Goal: Complete application form

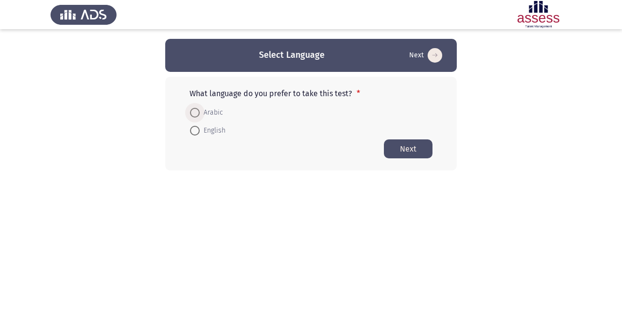
click at [201, 113] on span "Arabic" at bounding box center [211, 113] width 23 height 12
click at [200, 113] on input "Arabic" at bounding box center [195, 113] width 10 height 10
radio input "true"
click at [407, 150] on button "Next" at bounding box center [408, 148] width 49 height 19
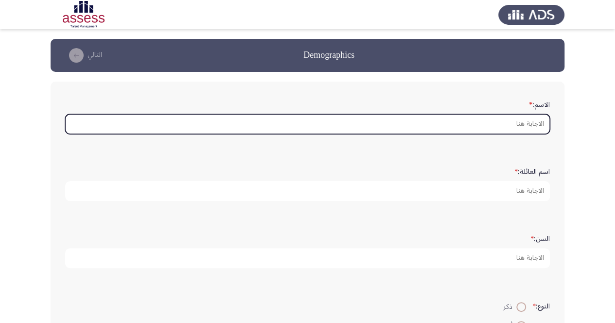
click at [478, 117] on input "الاسم: *" at bounding box center [307, 124] width 485 height 20
type input "H"
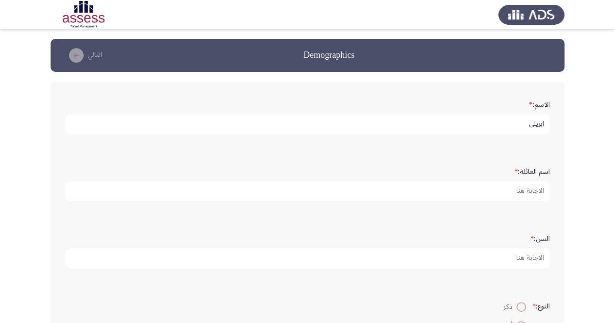
type input "ايريني"
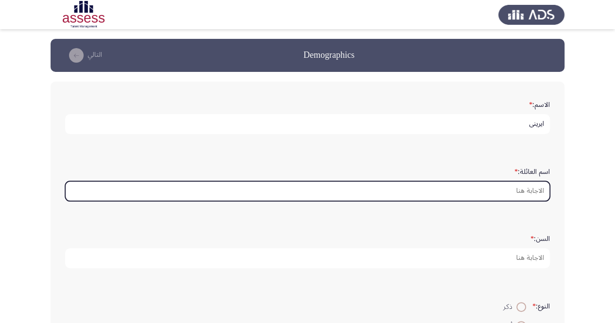
click at [526, 193] on input "اسم العائلة: *" at bounding box center [307, 191] width 485 height 20
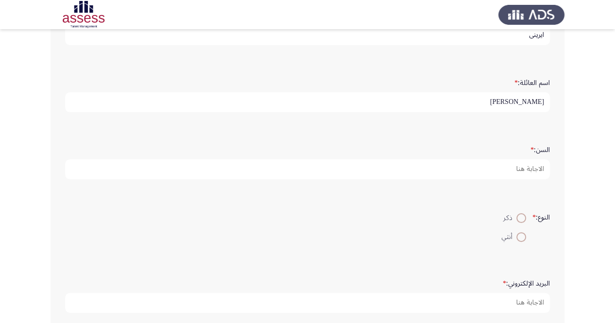
scroll to position [97, 0]
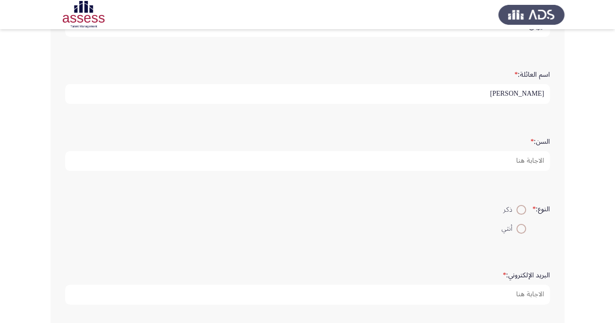
type input "[PERSON_NAME]"
drag, startPoint x: 546, startPoint y: 171, endPoint x: 535, endPoint y: 158, distance: 16.9
click at [535, 158] on div "السن: *" at bounding box center [307, 152] width 495 height 48
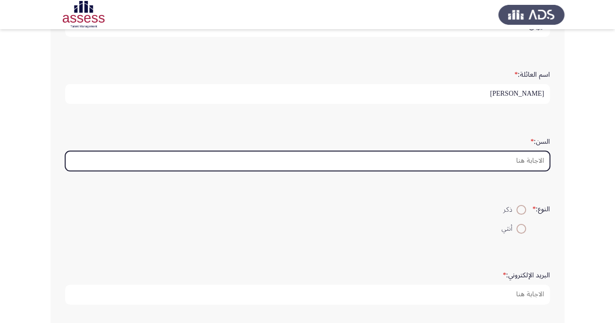
click at [535, 158] on input "السن: *" at bounding box center [307, 161] width 485 height 20
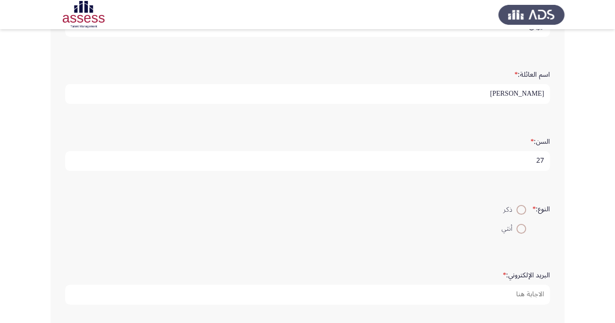
type input "27"
click at [522, 227] on span at bounding box center [521, 229] width 10 height 10
click at [522, 227] on input "أنثي" at bounding box center [521, 229] width 10 height 10
radio input "true"
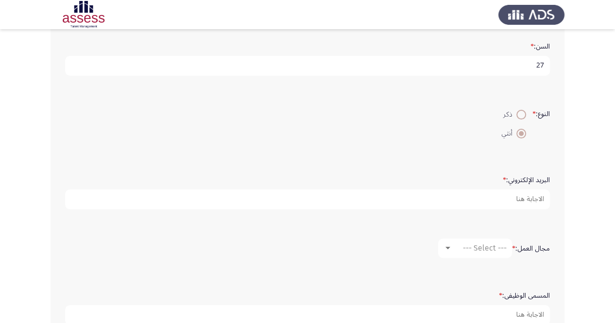
scroll to position [196, 0]
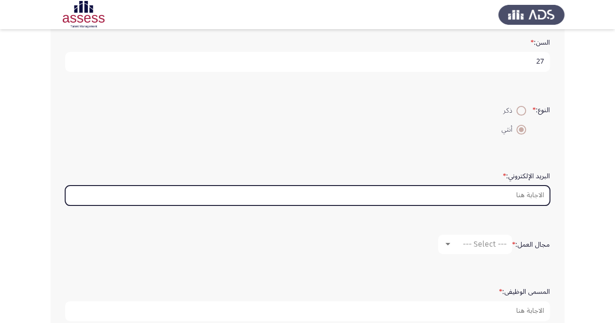
click at [544, 191] on input "البريد الإلكتروني: *" at bounding box center [307, 196] width 485 height 20
type input "ث"
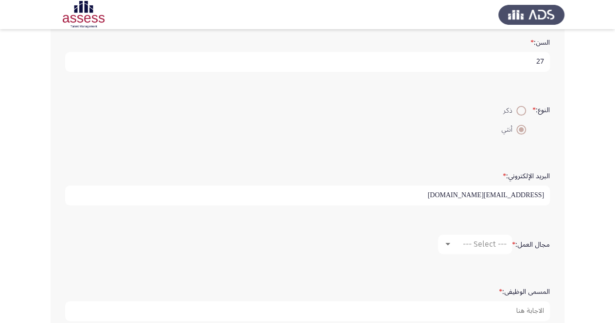
type input "[EMAIL_ADDRESS][DOMAIN_NAME]"
click at [454, 253] on div "مجال العمل: * --- Select ---" at bounding box center [307, 244] width 495 height 29
click at [466, 247] on mat-select "--- Select ---" at bounding box center [475, 244] width 74 height 19
click at [443, 241] on div at bounding box center [447, 245] width 9 height 8
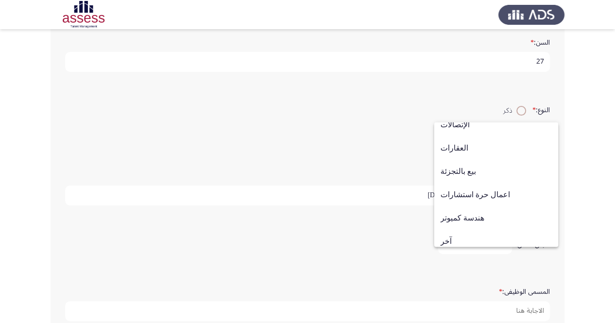
scroll to position [319, 0]
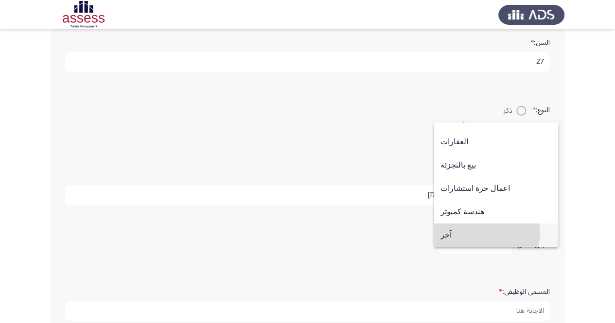
click at [486, 233] on span "آخر" at bounding box center [496, 235] width 111 height 23
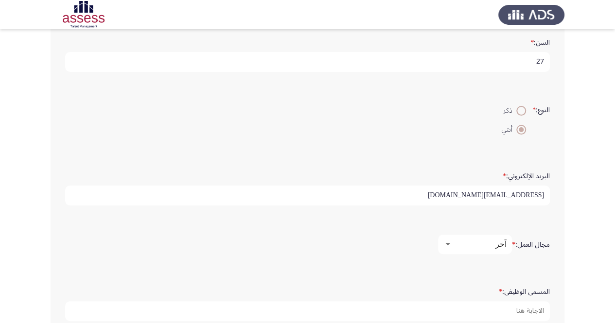
click at [510, 238] on mat-select "آخر" at bounding box center [475, 244] width 74 height 19
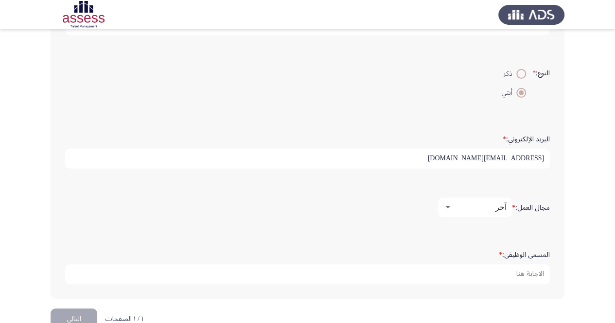
scroll to position [255, 0]
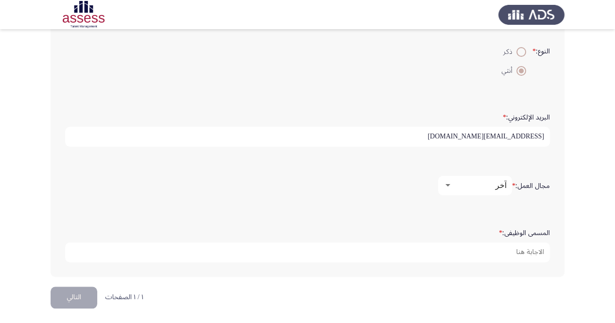
click at [487, 184] on div "آخر" at bounding box center [479, 185] width 54 height 9
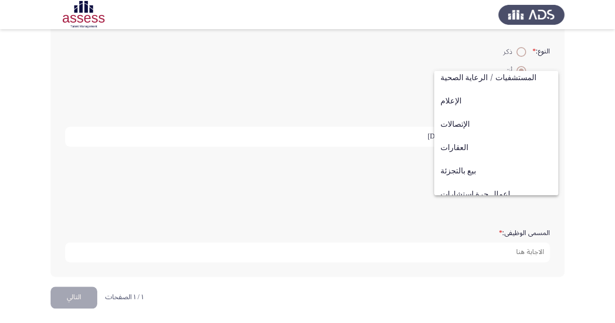
scroll to position [319, 0]
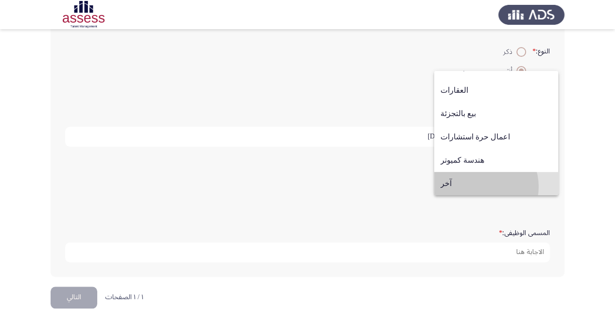
click at [480, 187] on span "آخر" at bounding box center [496, 183] width 111 height 23
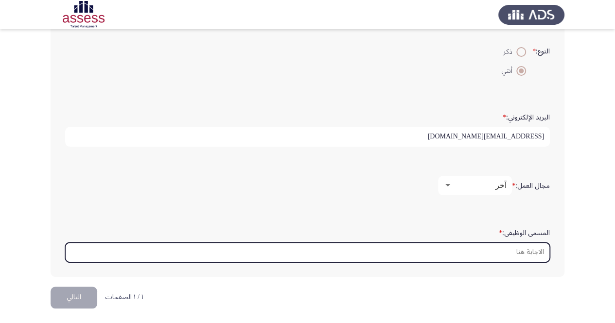
click at [502, 249] on input "المسمى الوظيفى: *" at bounding box center [307, 253] width 485 height 20
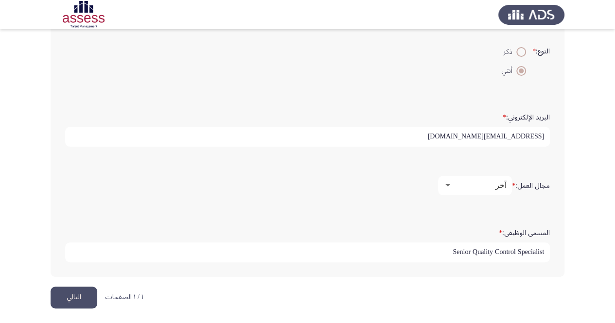
type input "Senior Quality Control Specialist"
click at [387, 235] on form "المسمى الوظيفى: * Senior Quality Control Specialist" at bounding box center [307, 244] width 485 height 38
click at [68, 302] on button "التالي" at bounding box center [74, 298] width 47 height 22
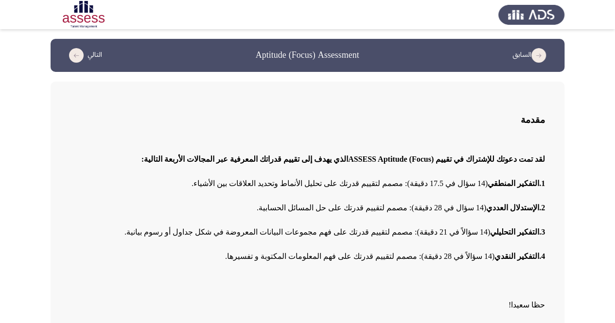
click at [69, 302] on div "مقدمة لقد تمت دعوتك للإشتراك في تقييم ( ASSESS Aptitude (Focus الذي يهدف إلى تق…" at bounding box center [308, 206] width 514 height 249
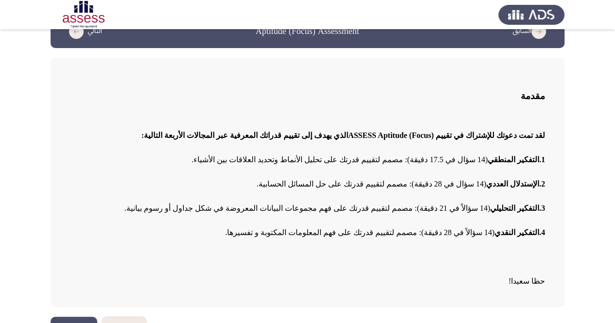
scroll to position [49, 0]
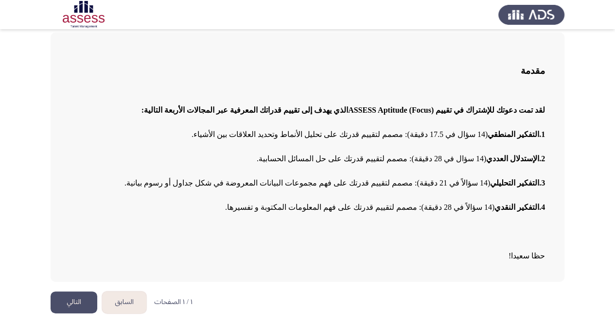
click at [64, 308] on button "التالي" at bounding box center [74, 303] width 47 height 22
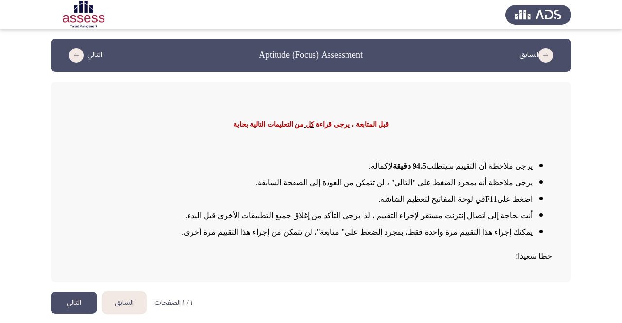
click at [64, 308] on button "التالي" at bounding box center [74, 303] width 47 height 22
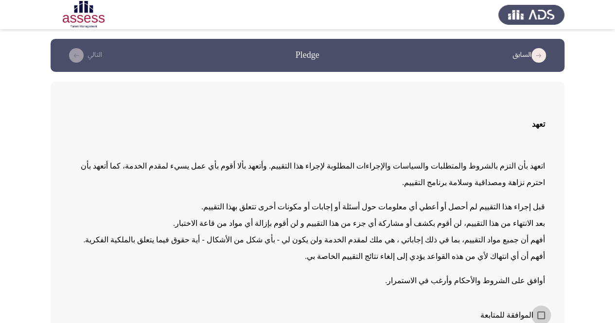
click at [542, 318] on span at bounding box center [541, 316] width 8 height 8
click at [541, 319] on input "الموافقة للمتابعة" at bounding box center [541, 319] width 0 height 0
checkbox input "true"
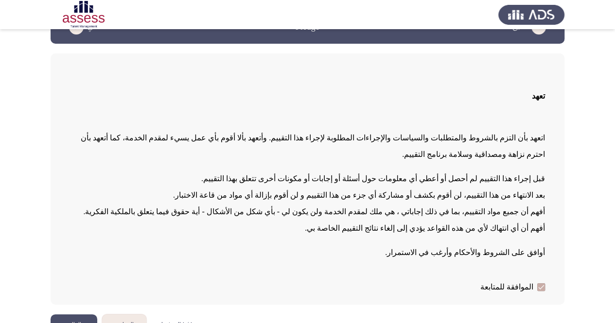
scroll to position [51, 0]
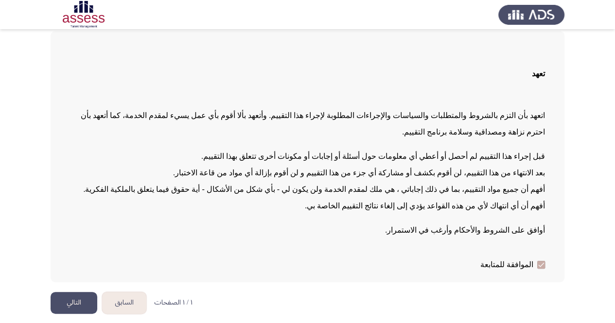
click at [67, 299] on button "التالي" at bounding box center [74, 303] width 47 height 22
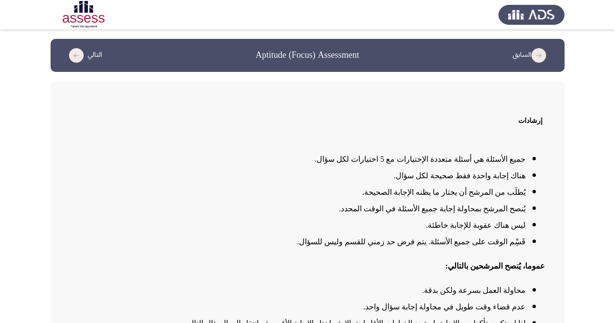
scroll to position [68, 0]
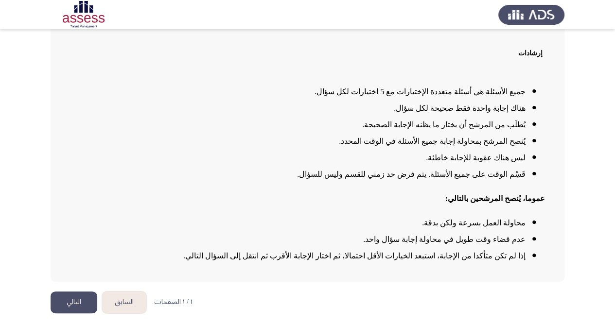
click at [80, 305] on button "التالي" at bounding box center [74, 303] width 47 height 22
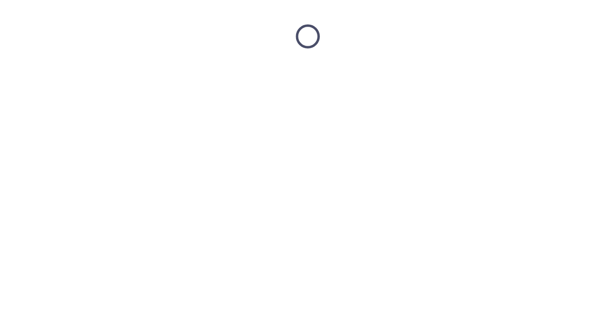
scroll to position [0, 0]
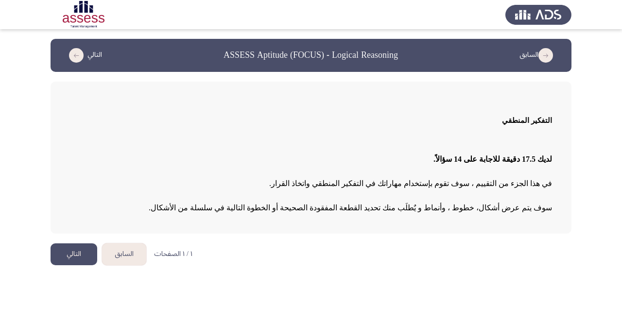
click at [58, 256] on button "التالي" at bounding box center [74, 255] width 47 height 22
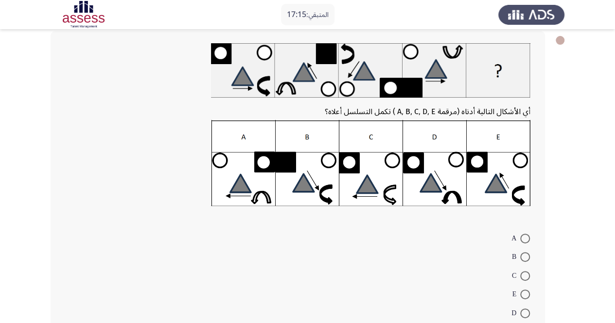
scroll to position [51, 0]
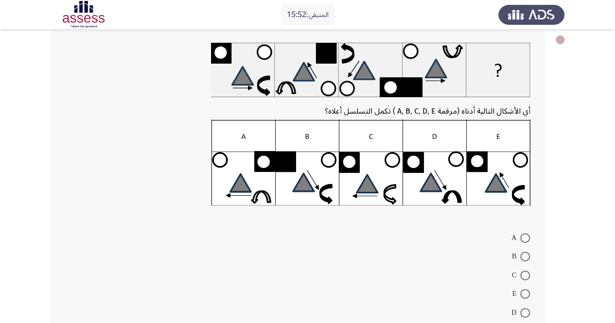
click at [523, 278] on span at bounding box center [525, 276] width 10 height 10
click at [523, 278] on input "C" at bounding box center [525, 276] width 10 height 10
radio input "true"
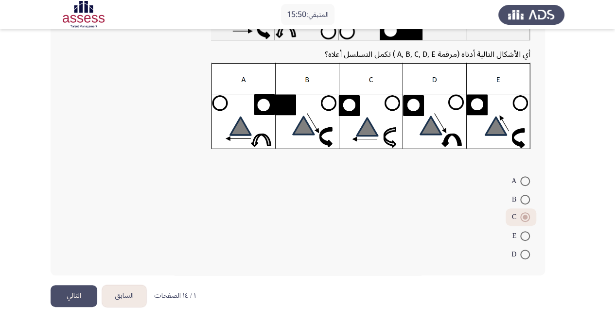
scroll to position [108, 0]
click at [65, 295] on button "التالي" at bounding box center [74, 296] width 47 height 22
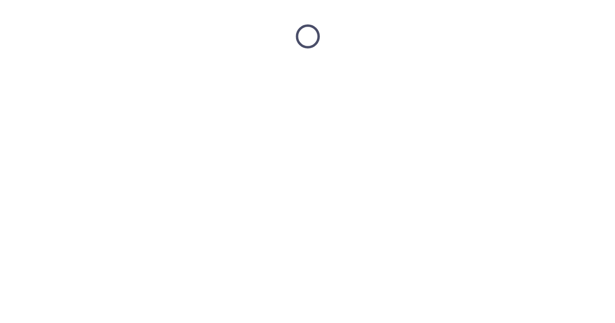
scroll to position [0, 0]
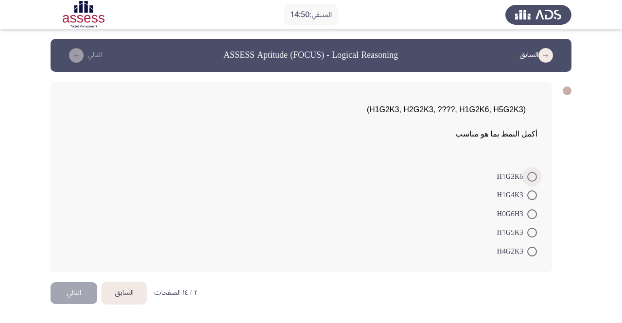
click at [533, 176] on span at bounding box center [533, 177] width 10 height 10
click at [533, 176] on input "H1G3K6" at bounding box center [533, 177] width 10 height 10
radio input "true"
click at [531, 245] on label "H4G2K3" at bounding box center [517, 251] width 40 height 12
click at [531, 246] on input "H4G2K3" at bounding box center [533, 251] width 10 height 10
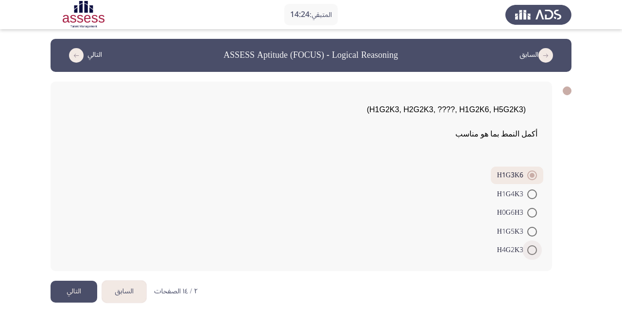
radio input "true"
click at [81, 288] on button "التالي" at bounding box center [74, 292] width 47 height 22
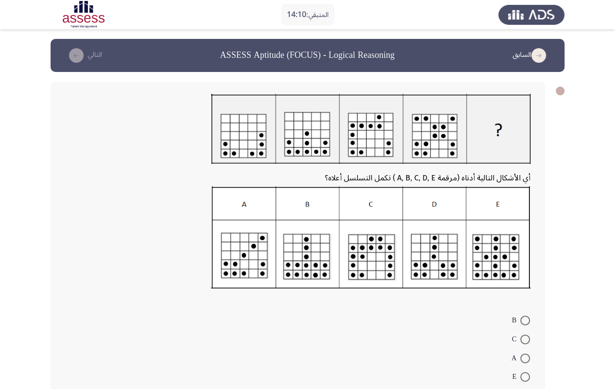
scroll to position [49, 0]
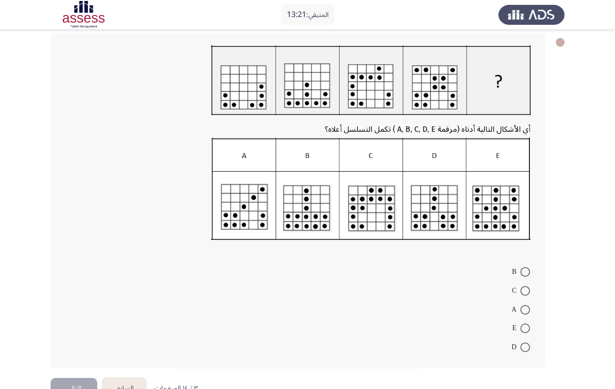
click at [527, 287] on span at bounding box center [525, 291] width 10 height 10
click at [527, 287] on input "C" at bounding box center [525, 291] width 10 height 10
radio input "true"
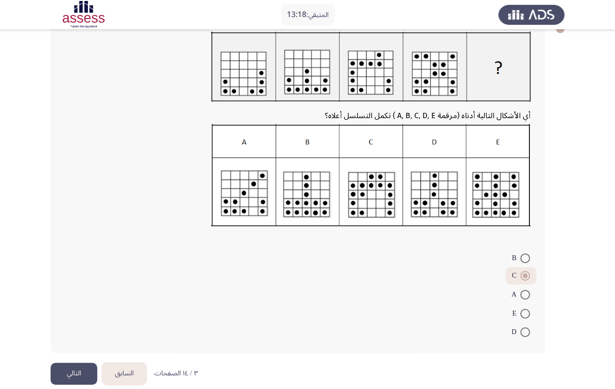
scroll to position [74, 0]
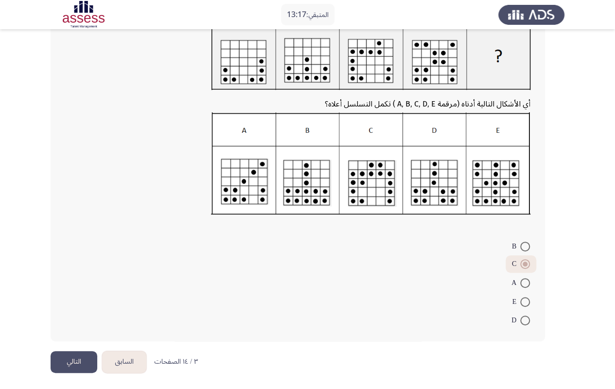
click at [69, 323] on button "التالي" at bounding box center [74, 362] width 47 height 22
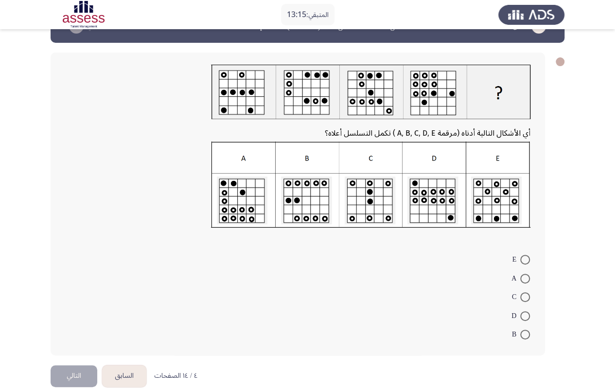
scroll to position [44, 0]
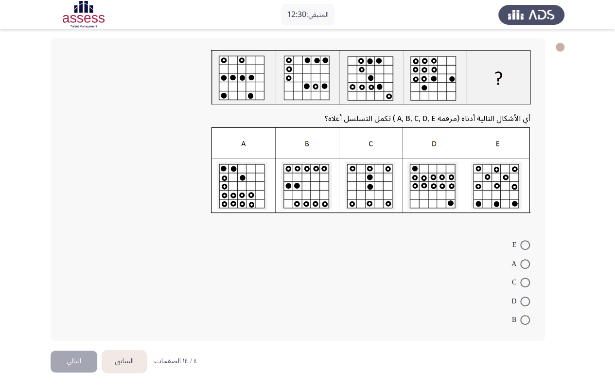
click at [518, 301] on span "D" at bounding box center [516, 302] width 9 height 12
click at [520, 301] on input "D" at bounding box center [525, 302] width 10 height 10
radio input "true"
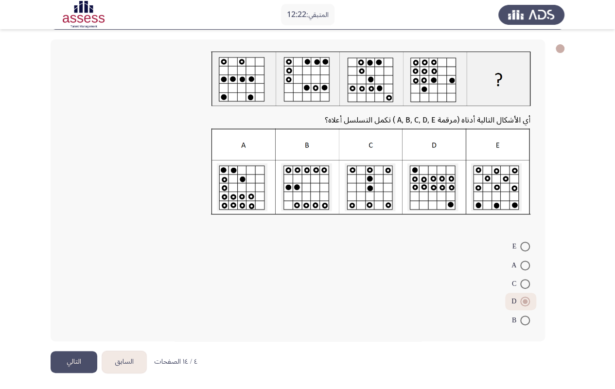
click at [87, 323] on button "التالي" at bounding box center [74, 362] width 47 height 22
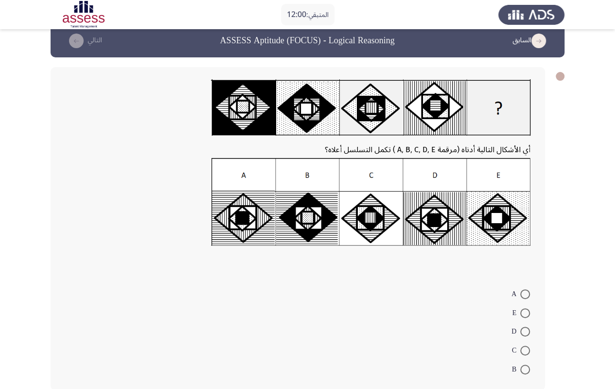
scroll to position [63, 0]
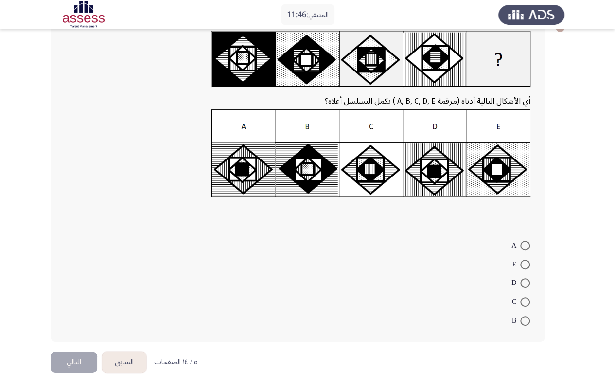
click at [527, 321] on span at bounding box center [525, 321] width 10 height 10
click at [527, 321] on input "B" at bounding box center [525, 321] width 10 height 10
radio input "true"
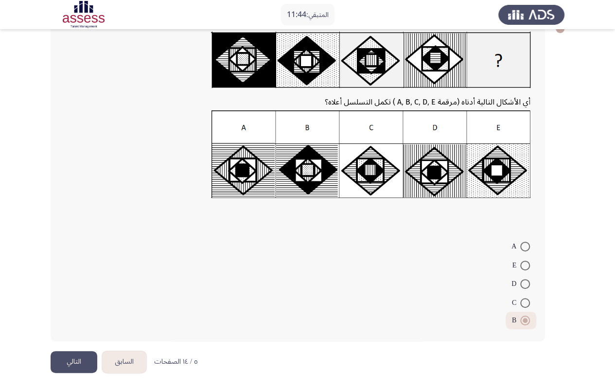
click at [84, 323] on button "التالي" at bounding box center [74, 362] width 47 height 22
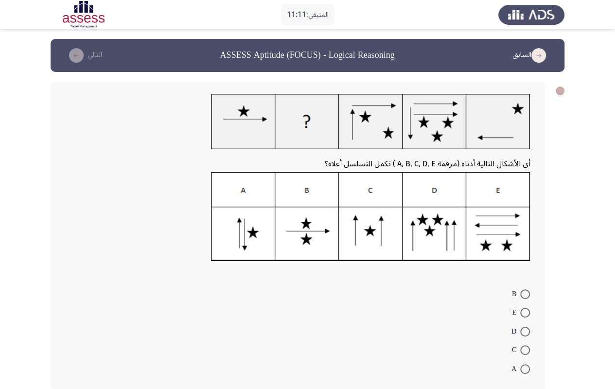
click at [522, 323] on span at bounding box center [525, 350] width 10 height 10
click at [522, 323] on input "C" at bounding box center [525, 350] width 10 height 10
radio input "true"
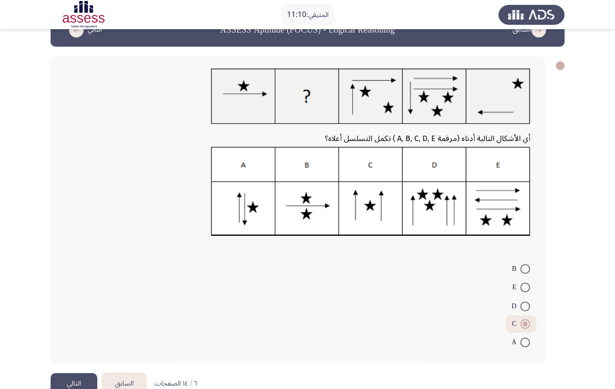
scroll to position [48, 0]
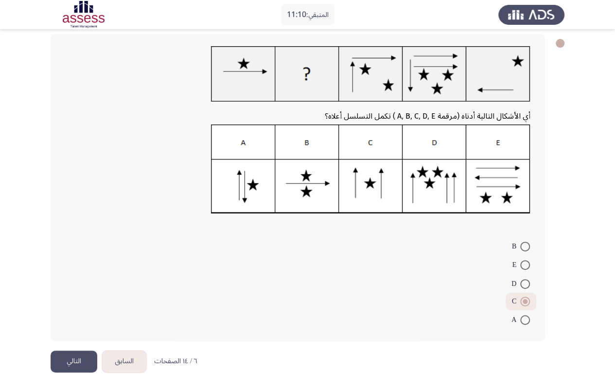
click at [67, 323] on button "التالي" at bounding box center [74, 362] width 47 height 22
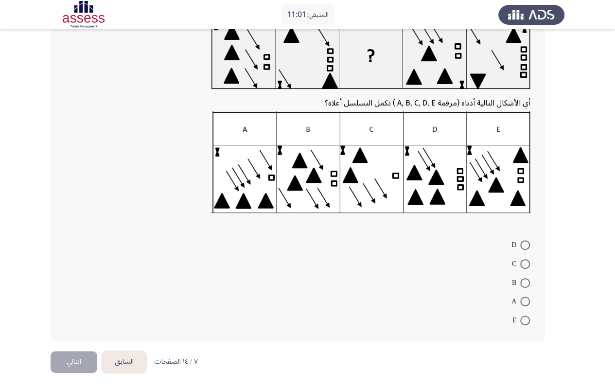
scroll to position [26, 0]
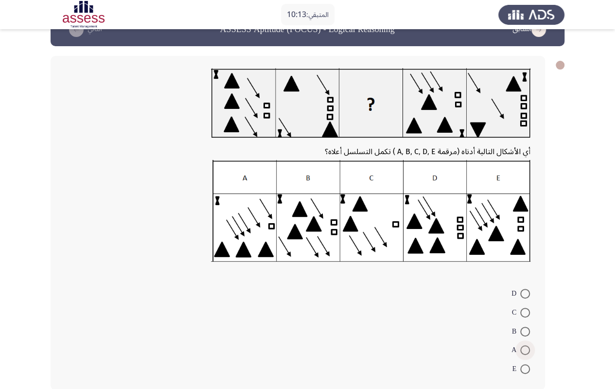
click at [526, 323] on span at bounding box center [525, 350] width 10 height 10
click at [526, 323] on input "A" at bounding box center [525, 350] width 10 height 10
radio input "true"
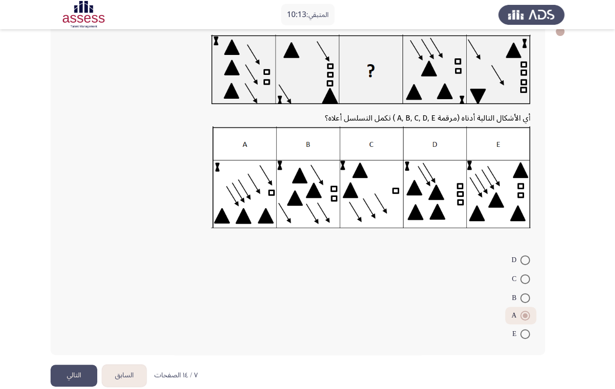
scroll to position [73, 0]
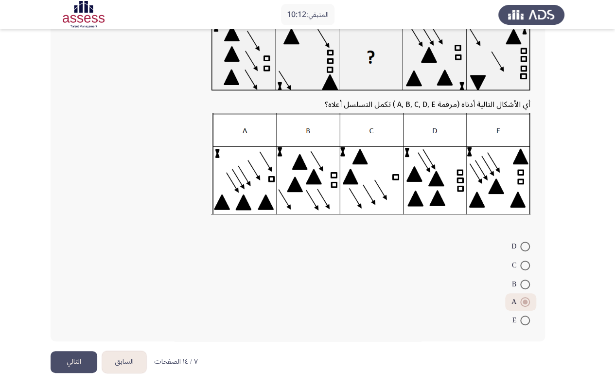
click at [75, 323] on button "التالي" at bounding box center [74, 362] width 47 height 22
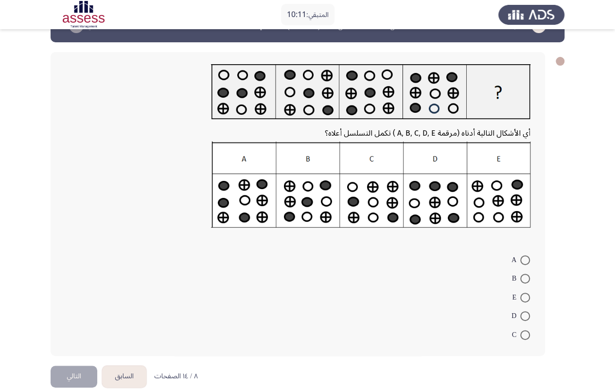
scroll to position [44, 0]
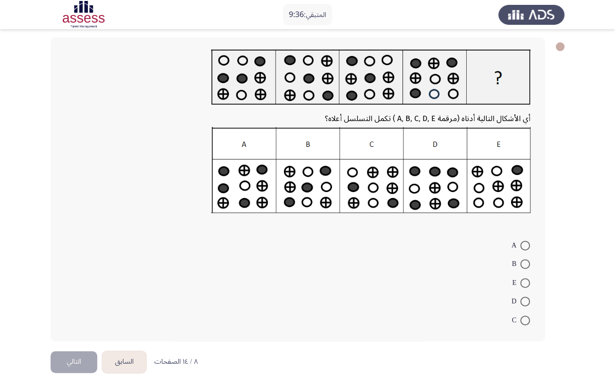
click at [525, 280] on span at bounding box center [525, 283] width 10 height 10
click at [525, 280] on input "E" at bounding box center [525, 283] width 10 height 10
radio input "true"
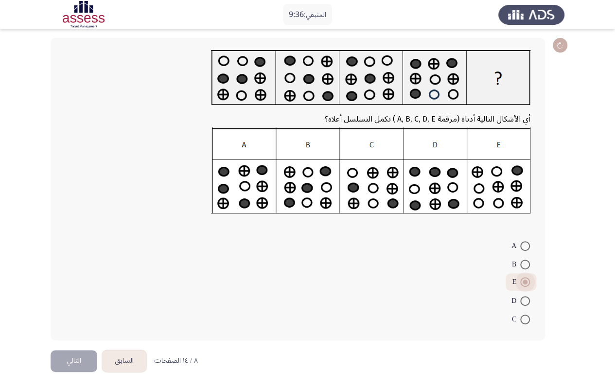
scroll to position [43, 0]
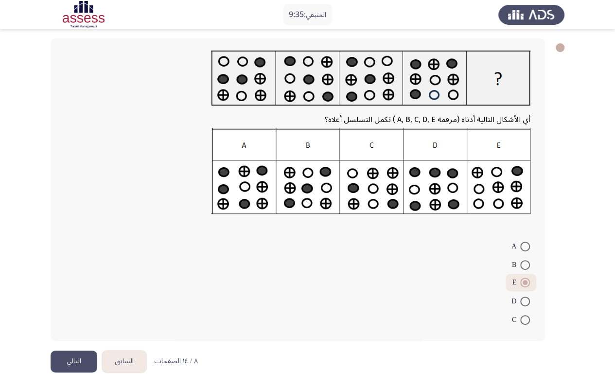
click at [60, 323] on button "التالي" at bounding box center [74, 362] width 47 height 22
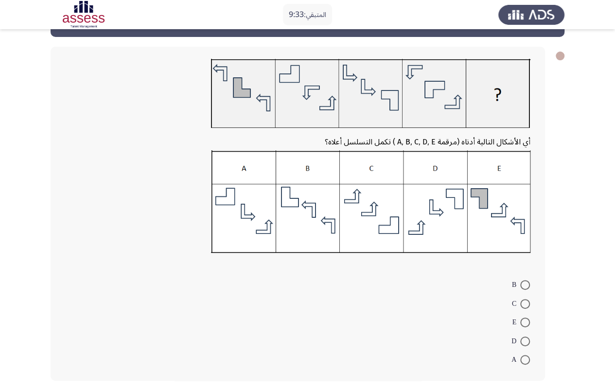
scroll to position [49, 0]
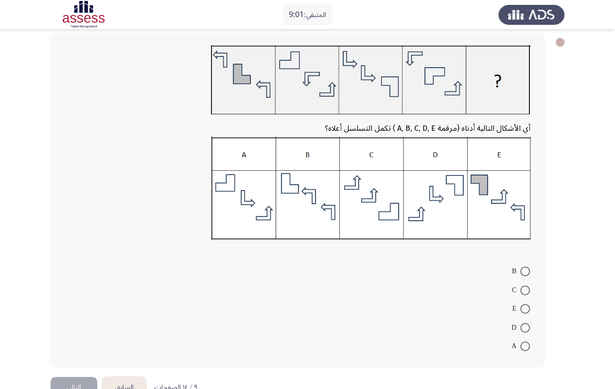
click at [523, 323] on span at bounding box center [525, 328] width 10 height 10
click at [523, 323] on input "D" at bounding box center [525, 328] width 10 height 10
radio input "true"
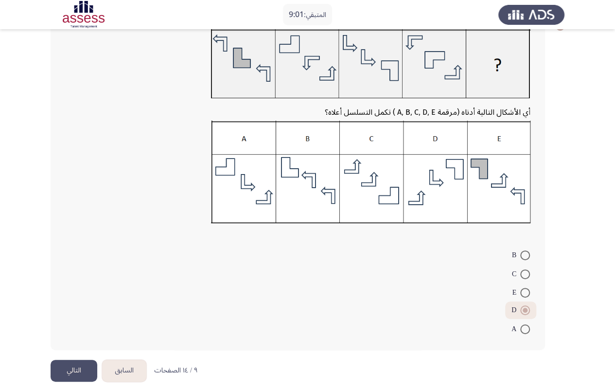
scroll to position [73, 0]
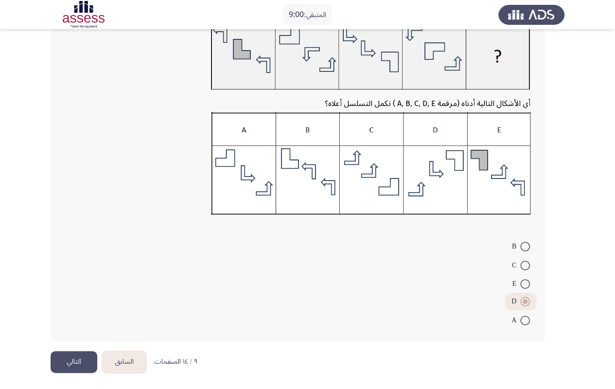
click at [71, 323] on button "التالي" at bounding box center [74, 362] width 47 height 22
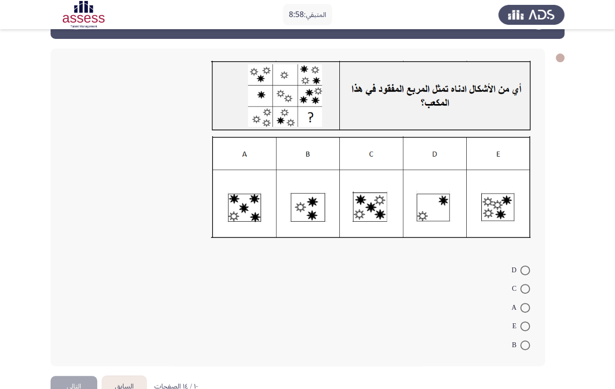
scroll to position [49, 0]
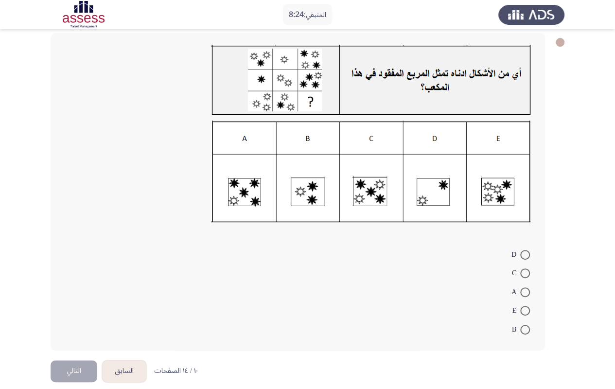
click at [525, 277] on span at bounding box center [525, 273] width 10 height 10
click at [525, 277] on input "C" at bounding box center [525, 273] width 10 height 10
radio input "true"
click at [89, 323] on button "التالي" at bounding box center [74, 370] width 47 height 22
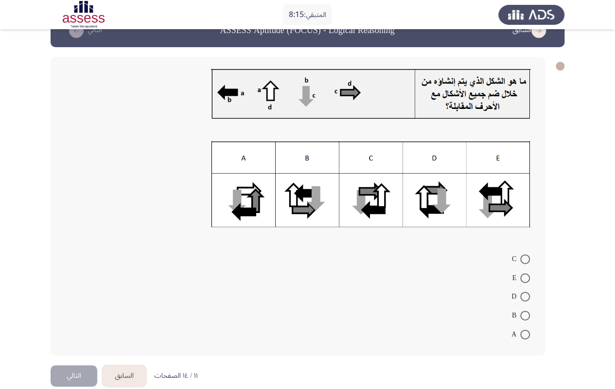
scroll to position [39, 0]
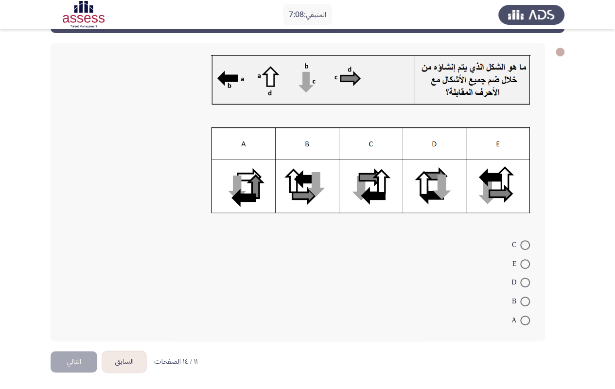
click at [524, 305] on span at bounding box center [525, 302] width 10 height 10
click at [524, 305] on input "B" at bounding box center [525, 302] width 10 height 10
radio input "true"
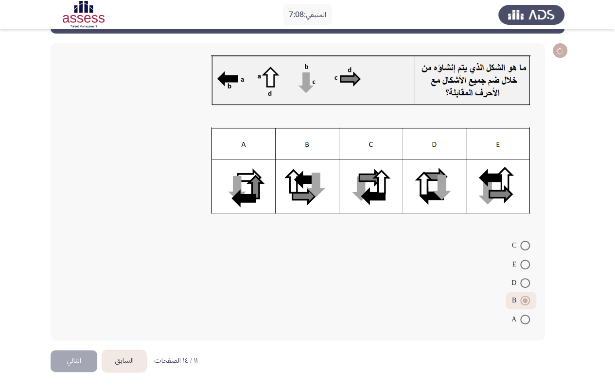
scroll to position [38, 0]
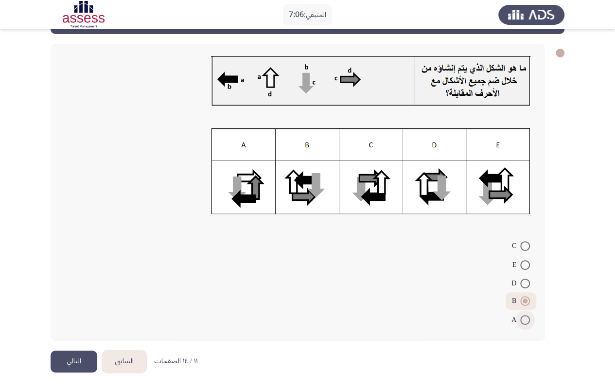
click at [519, 321] on span "A" at bounding box center [516, 320] width 9 height 12
click at [520, 321] on input "A" at bounding box center [525, 320] width 10 height 10
radio input "true"
click at [525, 323] on div "C E D B A" at bounding box center [298, 192] width 495 height 297
click at [522, 302] on span at bounding box center [525, 303] width 10 height 10
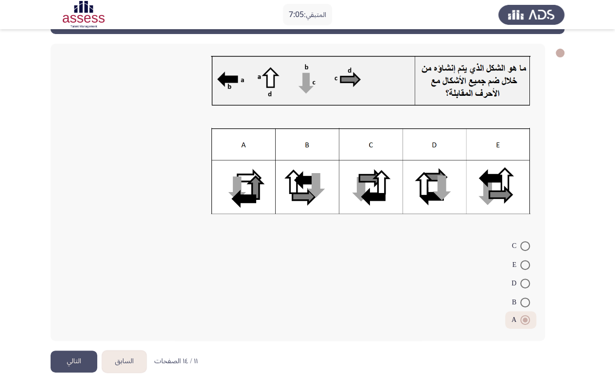
click at [522, 302] on input "B" at bounding box center [525, 303] width 10 height 10
radio input "true"
click at [73, 323] on button "التالي" at bounding box center [74, 362] width 47 height 22
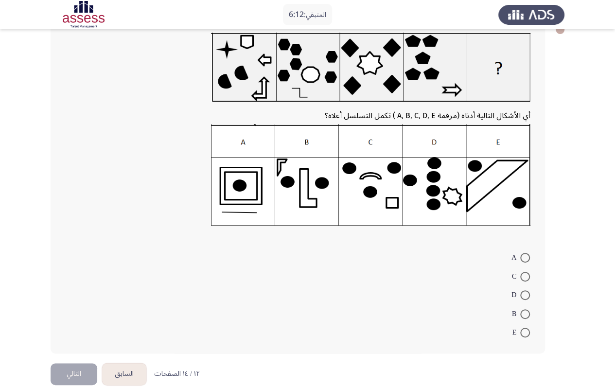
scroll to position [74, 0]
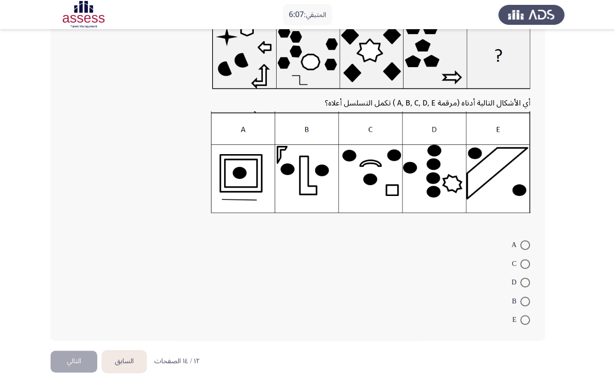
click at [526, 320] on span at bounding box center [525, 320] width 10 height 10
click at [526, 320] on input "E" at bounding box center [525, 320] width 10 height 10
radio input "true"
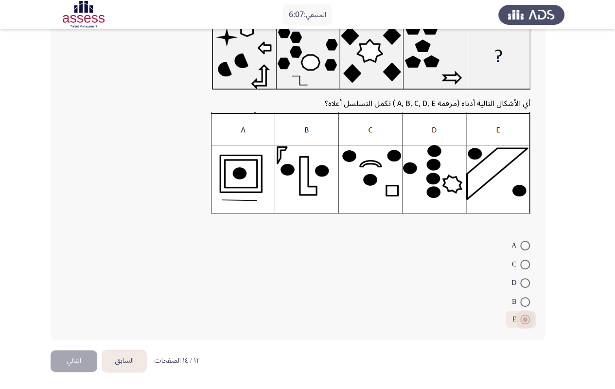
scroll to position [72, 0]
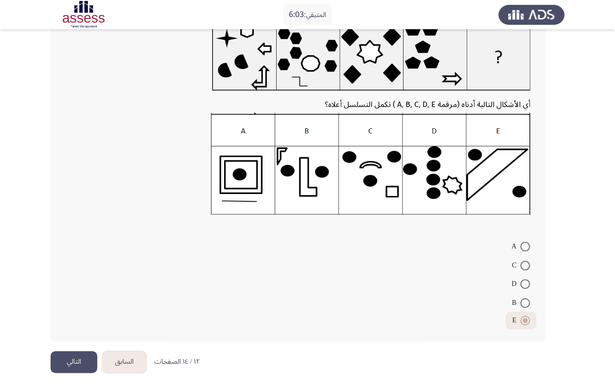
click at [87, 323] on button "التالي" at bounding box center [74, 362] width 47 height 22
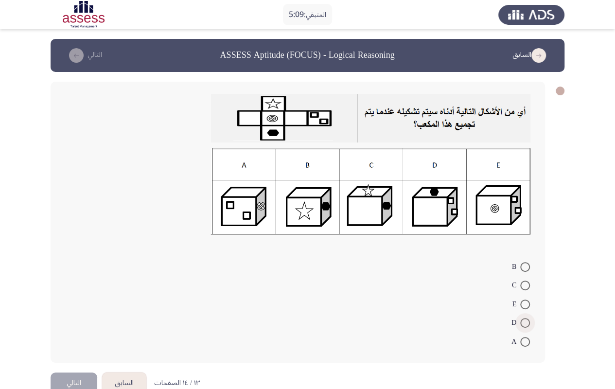
click at [527, 322] on span at bounding box center [525, 323] width 10 height 10
click at [527, 322] on input "D" at bounding box center [525, 323] width 10 height 10
radio input "true"
click at [64, 323] on button "التالي" at bounding box center [74, 382] width 47 height 22
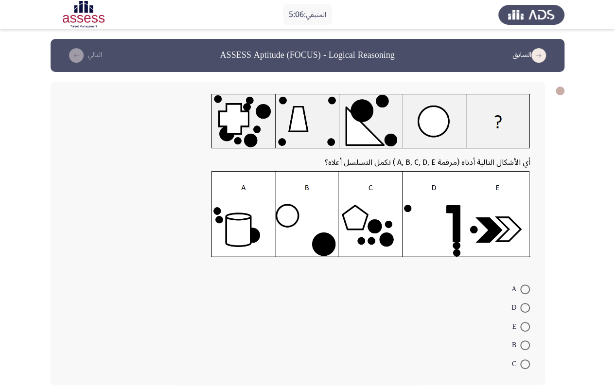
scroll to position [44, 0]
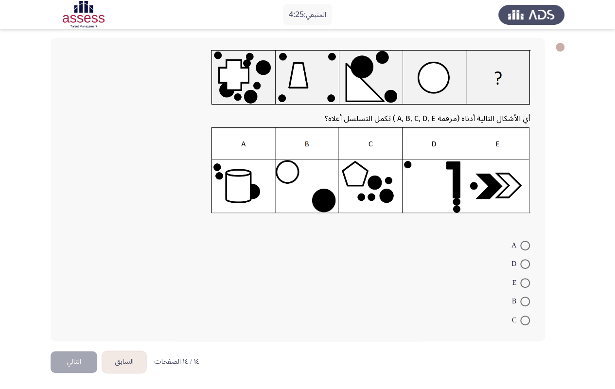
click at [522, 279] on span at bounding box center [525, 283] width 10 height 10
click at [522, 279] on input "E" at bounding box center [525, 283] width 10 height 10
radio input "true"
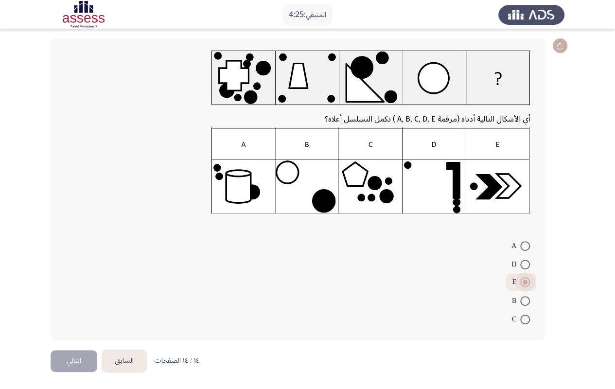
scroll to position [43, 0]
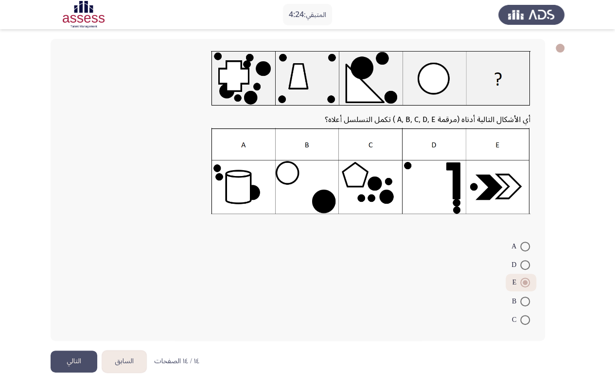
click at [63, 323] on button "التالي" at bounding box center [74, 362] width 47 height 22
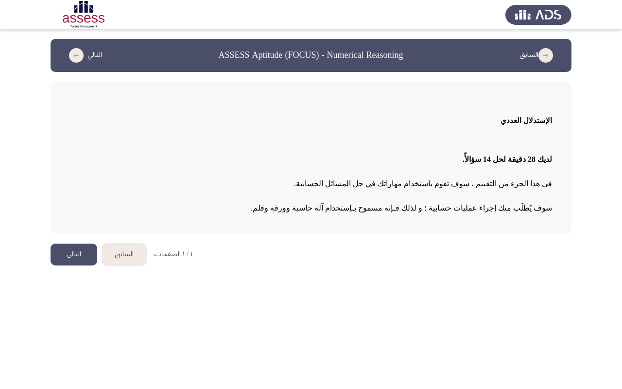
click at [71, 253] on button "التالي" at bounding box center [74, 255] width 47 height 22
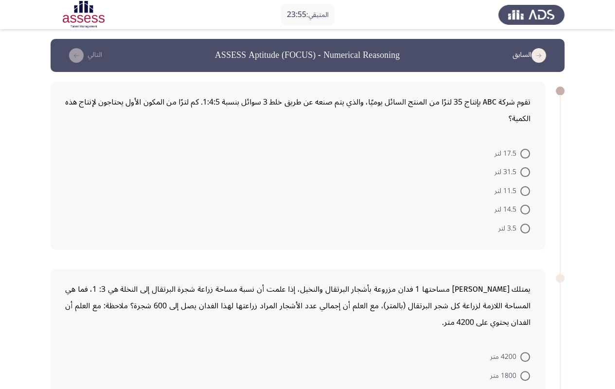
click at [527, 230] on span at bounding box center [525, 229] width 10 height 10
click at [527, 230] on input "3.5 لتر" at bounding box center [525, 229] width 10 height 10
radio input "true"
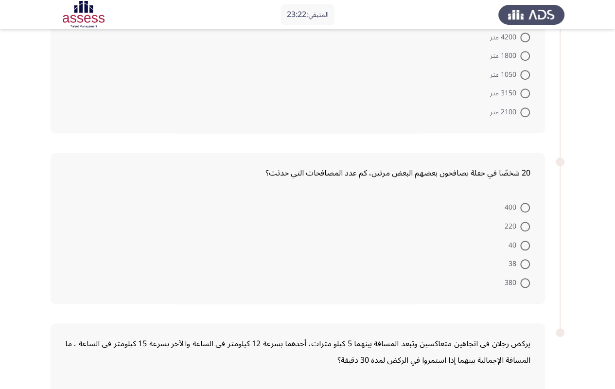
scroll to position [340, 0]
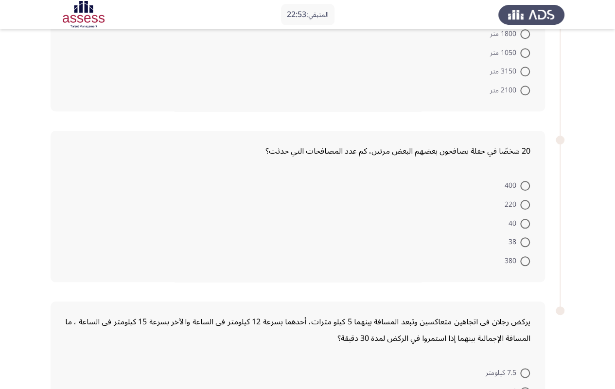
click at [528, 221] on span at bounding box center [525, 224] width 10 height 10
click at [528, 221] on input "40" at bounding box center [525, 224] width 10 height 10
radio input "true"
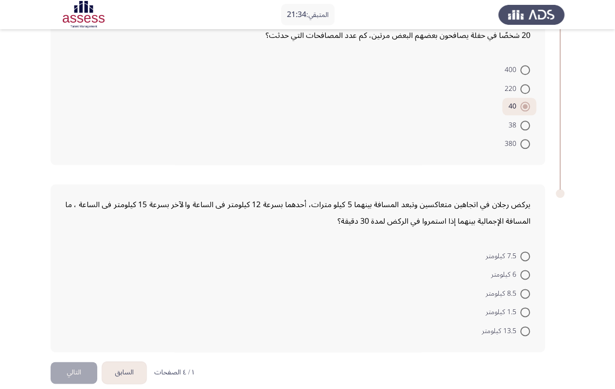
scroll to position [465, 0]
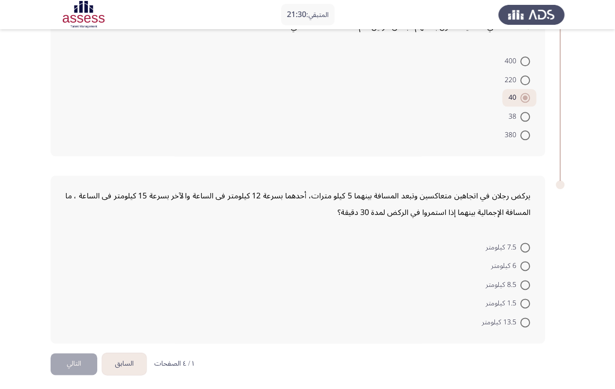
click at [528, 248] on span at bounding box center [525, 248] width 10 height 10
click at [528, 248] on input "7.5 كيلومتر" at bounding box center [525, 248] width 10 height 10
radio input "true"
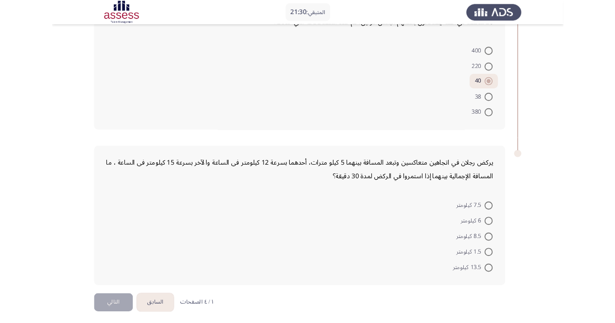
scroll to position [464, 0]
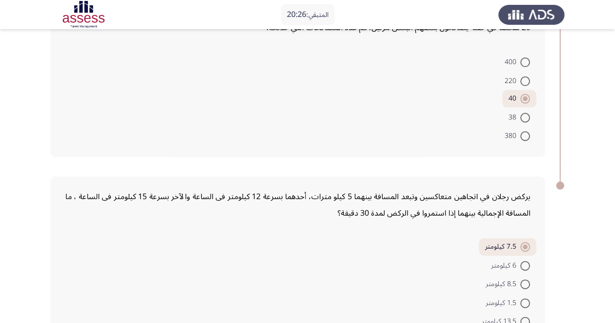
drag, startPoint x: 337, startPoint y: 206, endPoint x: 431, endPoint y: 201, distance: 93.5
click at [431, 201] on div "يركض رجلان في اتجاهين متعاكسين وتبعد المسافة بينهما 5 كيلو مترات، أحدهما بسرعة …" at bounding box center [297, 205] width 465 height 33
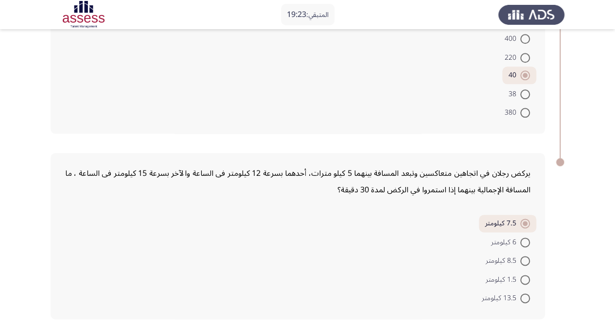
scroll to position [529, 0]
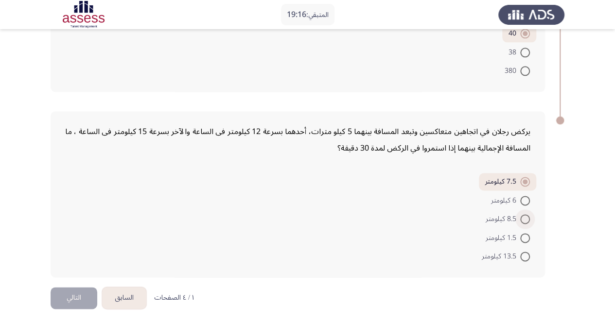
click at [530, 218] on span at bounding box center [525, 219] width 10 height 10
click at [530, 218] on input "8.5 كيلومتر" at bounding box center [525, 219] width 10 height 10
radio input "true"
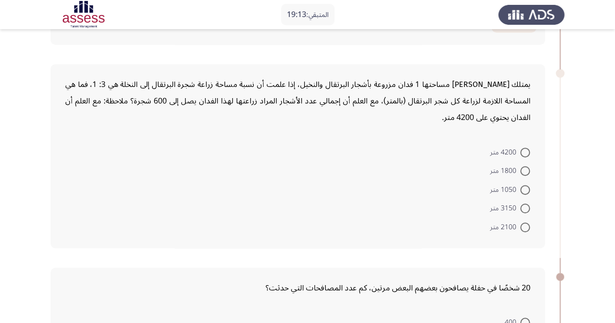
scroll to position [189, 0]
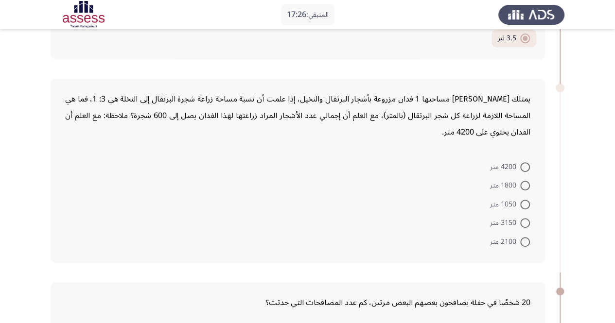
click at [529, 183] on span at bounding box center [525, 186] width 10 height 10
click at [529, 183] on input "1800 متر" at bounding box center [525, 186] width 10 height 10
radio input "true"
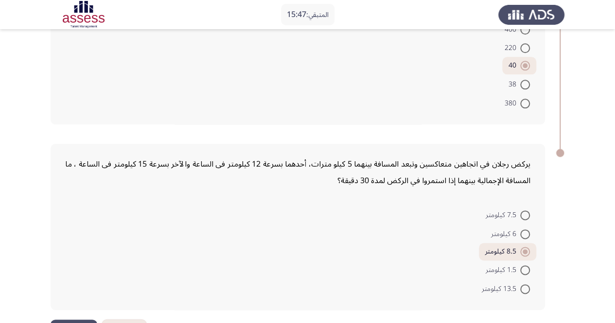
scroll to position [528, 0]
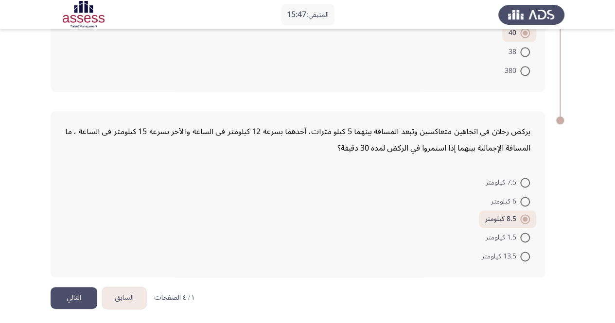
click at [75, 292] on button "التالي" at bounding box center [74, 298] width 47 height 22
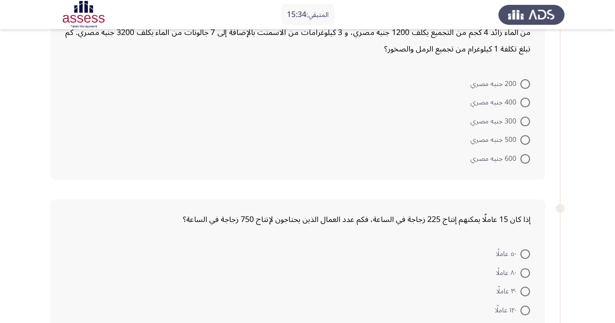
scroll to position [146, 0]
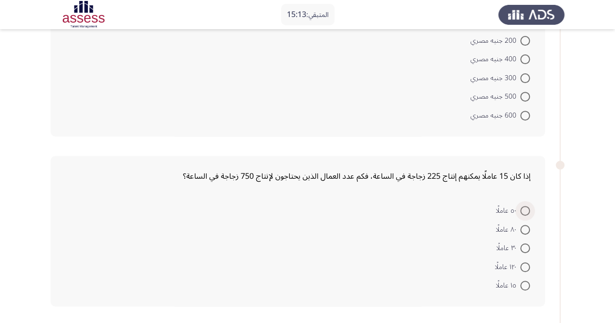
click at [528, 211] on span at bounding box center [525, 211] width 10 height 10
click at [528, 211] on input "٥٠ عاملًا" at bounding box center [525, 211] width 10 height 10
radio input "true"
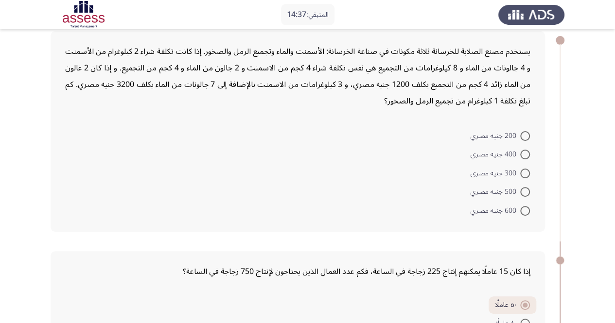
scroll to position [29, 0]
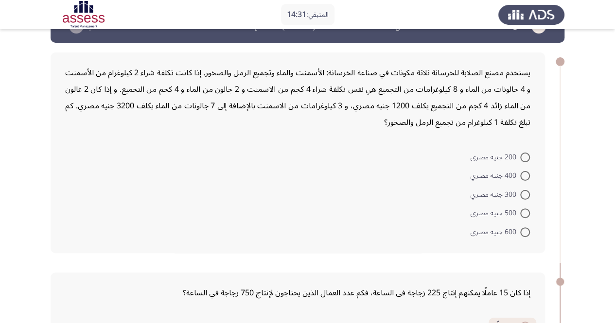
click at [524, 197] on span at bounding box center [525, 195] width 10 height 10
click at [524, 197] on input "300 جنيه مصري" at bounding box center [525, 195] width 10 height 10
radio input "true"
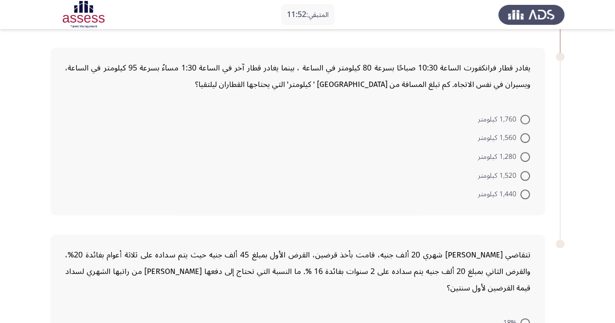
scroll to position [369, 0]
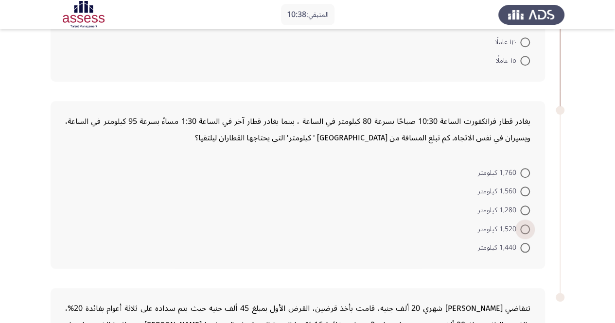
click at [525, 226] on span at bounding box center [525, 230] width 10 height 10
click at [525, 226] on input "1,520 كيلومتر" at bounding box center [525, 230] width 10 height 10
radio input "true"
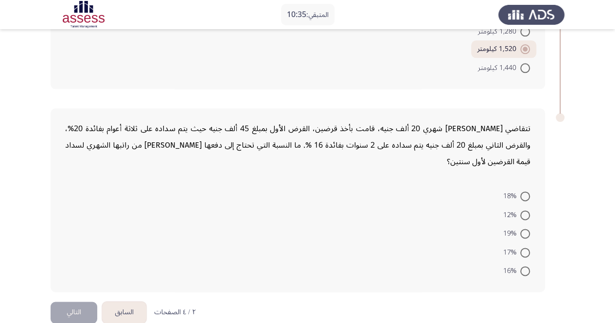
scroll to position [562, 0]
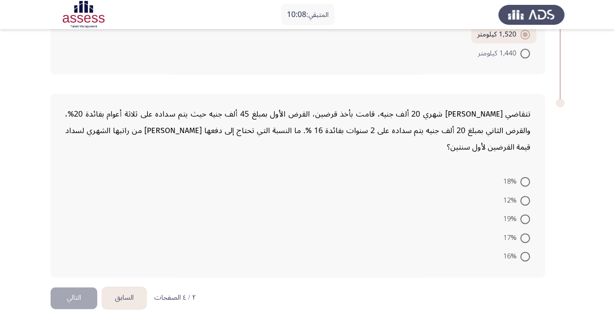
click at [527, 256] on span at bounding box center [525, 257] width 10 height 10
click at [527, 256] on input "16%" at bounding box center [525, 257] width 10 height 10
radio input "true"
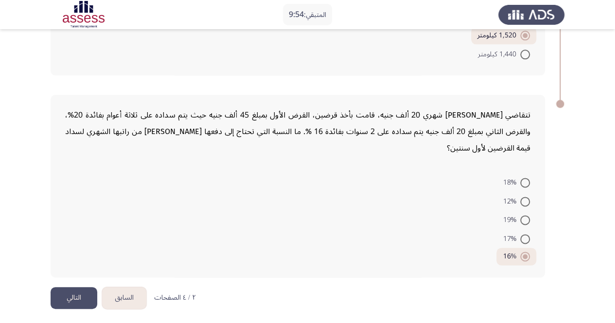
drag, startPoint x: 509, startPoint y: 153, endPoint x: 525, endPoint y: 116, distance: 40.3
click at [524, 117] on div "تتقاضي [PERSON_NAME] شهري 20 ألف جنيه، قامت بأخذ قرضين، القرض الأول بمبلغ 45 أل…" at bounding box center [297, 132] width 465 height 50
click at [529, 199] on span at bounding box center [525, 202] width 10 height 10
click at [529, 199] on input "12%" at bounding box center [525, 202] width 10 height 10
radio input "true"
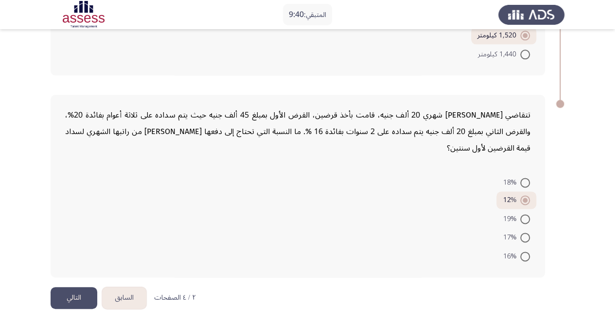
click at [72, 296] on button "التالي" at bounding box center [74, 298] width 47 height 22
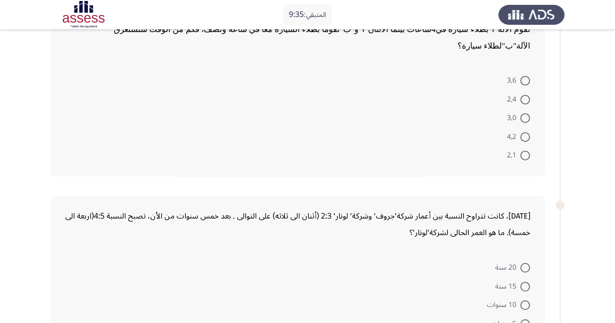
scroll to position [483, 0]
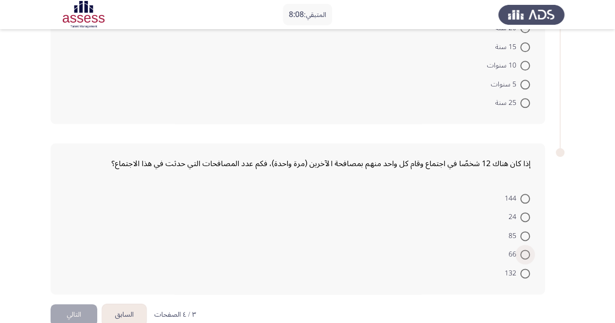
click at [520, 250] on span at bounding box center [525, 255] width 10 height 10
click at [520, 250] on input "66" at bounding box center [525, 255] width 10 height 10
radio input "true"
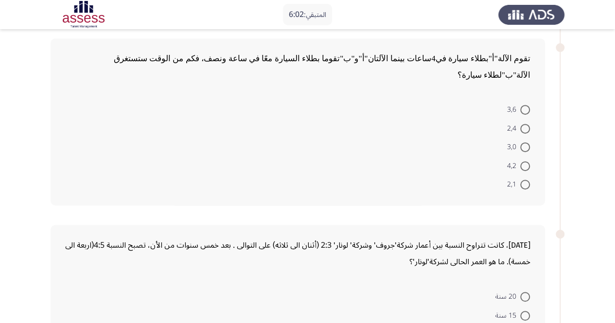
scroll to position [287, 0]
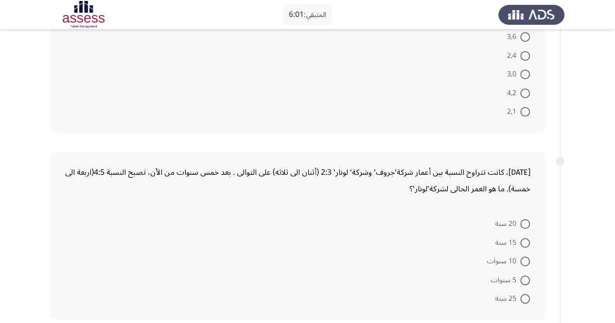
click at [526, 257] on span at bounding box center [525, 262] width 10 height 10
click at [526, 257] on input "10 سنوات" at bounding box center [525, 262] width 10 height 10
radio input "true"
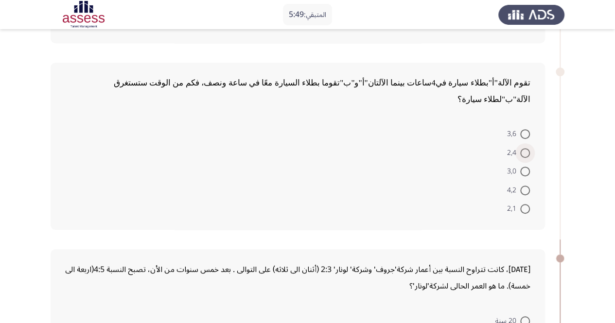
click at [529, 148] on span at bounding box center [525, 153] width 10 height 10
click at [529, 148] on input "2,4" at bounding box center [525, 153] width 10 height 10
radio input "true"
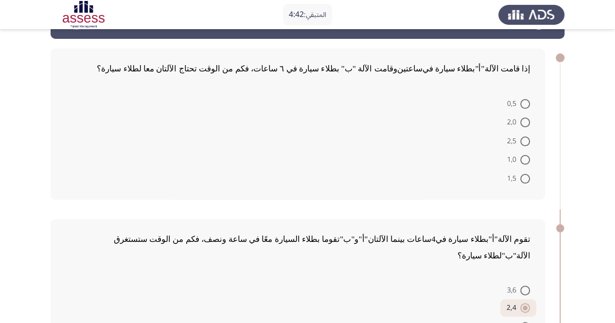
scroll to position [49, 0]
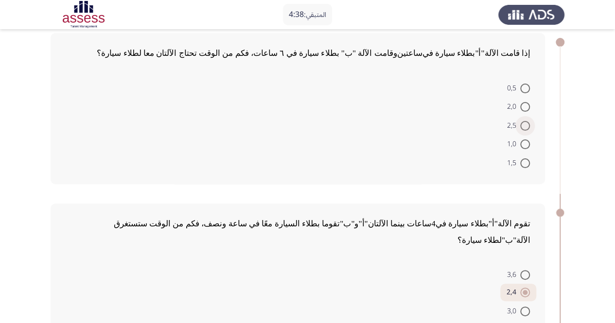
click at [525, 130] on label "2,5" at bounding box center [518, 126] width 23 height 12
click at [525, 130] on input "2,5" at bounding box center [525, 126] width 10 height 10
radio input "true"
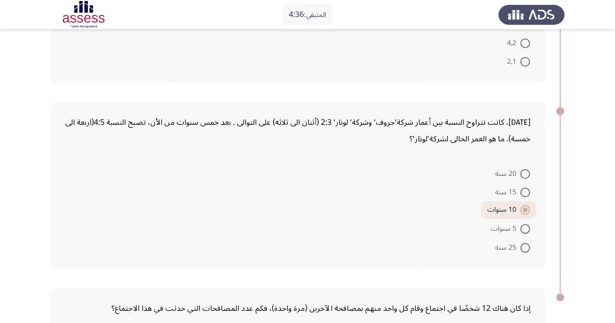
scroll to position [243, 0]
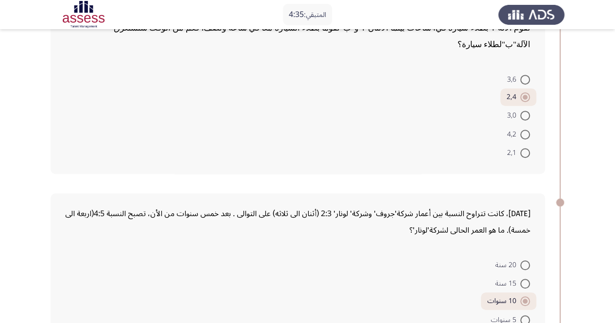
click at [531, 70] on mat-radio-button "3,6" at bounding box center [518, 79] width 35 height 19
click at [528, 75] on span at bounding box center [525, 80] width 10 height 10
click at [528, 75] on input "3,6" at bounding box center [525, 80] width 10 height 10
radio input "true"
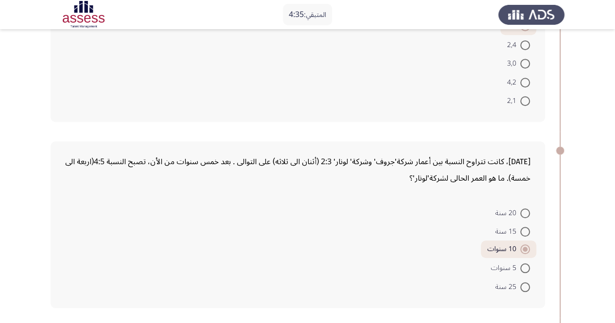
scroll to position [479, 0]
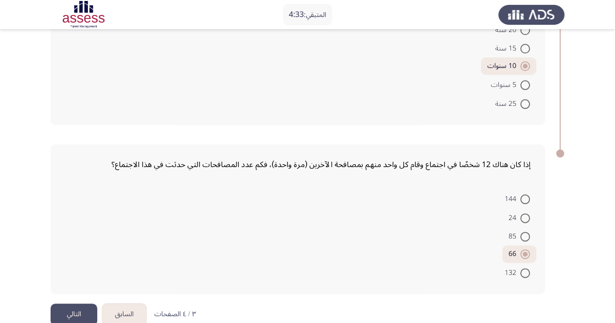
click at [89, 304] on button "التالي" at bounding box center [74, 315] width 47 height 22
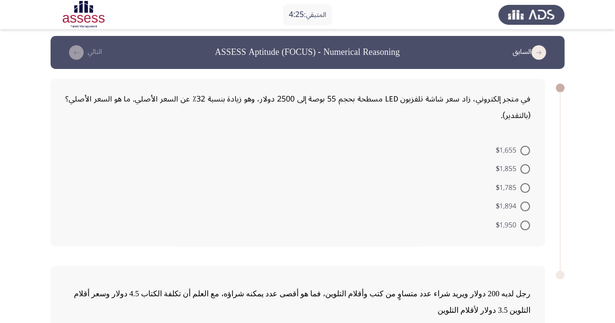
scroll to position [0, 0]
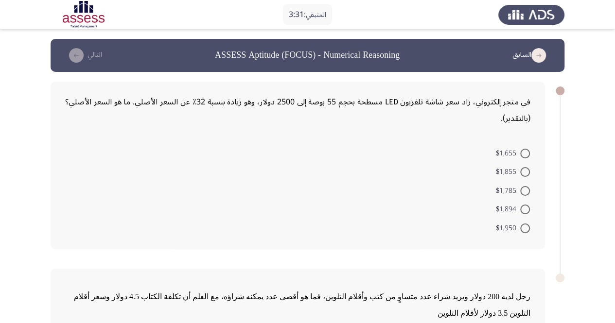
click at [523, 215] on mat-radio-button "$1,894" at bounding box center [513, 209] width 47 height 19
click at [526, 200] on mat-radio-button "$1,894" at bounding box center [513, 209] width 47 height 19
click at [526, 208] on span at bounding box center [525, 210] width 10 height 10
click at [526, 208] on input "$1,894" at bounding box center [525, 210] width 10 height 10
radio input "true"
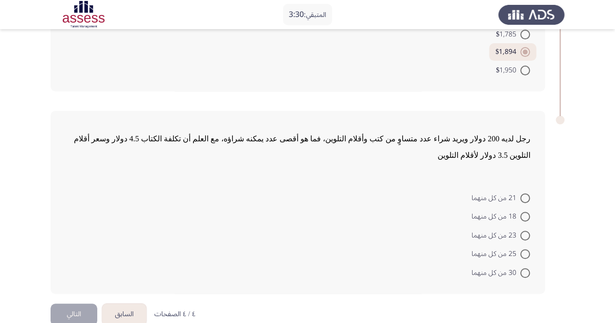
scroll to position [158, 0]
click at [503, 248] on span "25 من كل منهما" at bounding box center [496, 254] width 49 height 12
click at [520, 248] on input "25 من كل منهما" at bounding box center [525, 253] width 10 height 10
radio input "true"
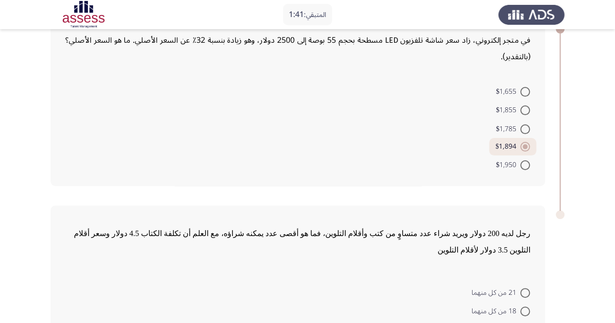
scroll to position [0, 0]
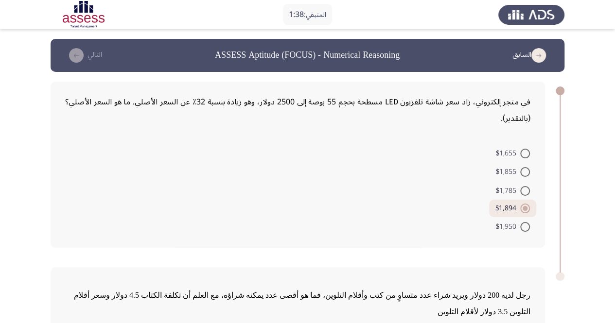
click at [544, 57] on icon "load previous page" at bounding box center [539, 55] width 15 height 15
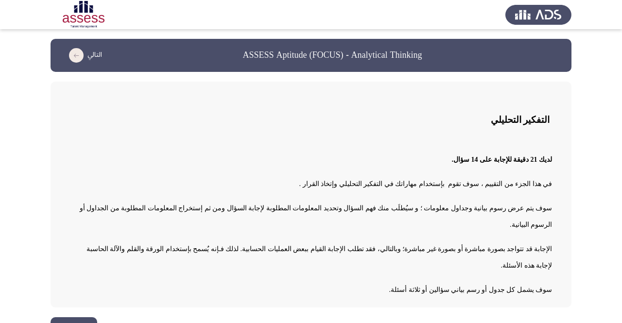
click at [84, 56] on button "التالي" at bounding box center [83, 56] width 43 height 16
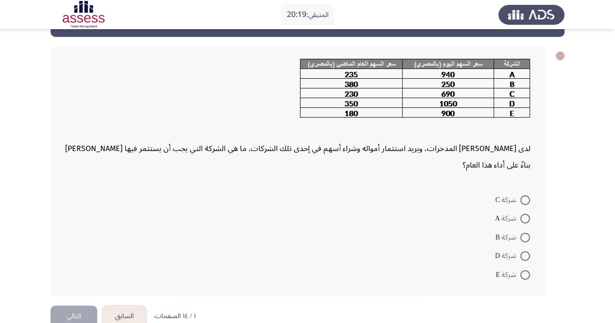
scroll to position [55, 0]
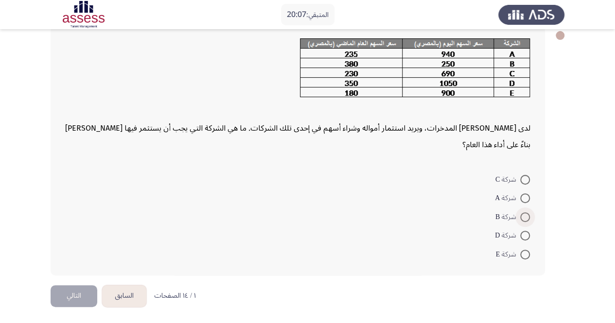
click at [521, 213] on span at bounding box center [525, 218] width 10 height 10
click at [521, 213] on input "شركة B" at bounding box center [525, 218] width 10 height 10
radio input "true"
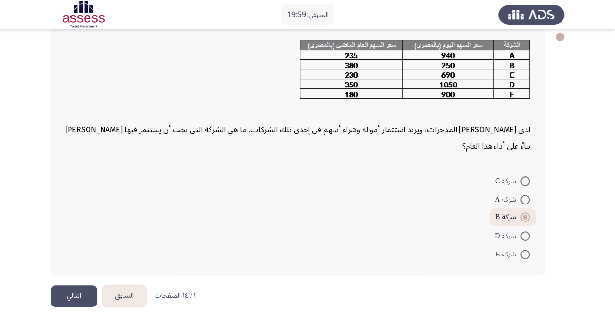
click at [107, 297] on button "السابق" at bounding box center [124, 296] width 44 height 22
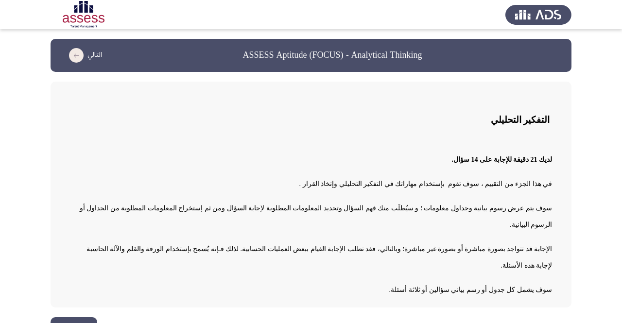
click at [72, 318] on button "التالي" at bounding box center [74, 329] width 47 height 22
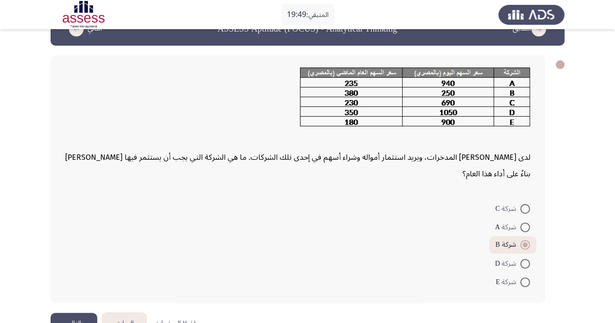
scroll to position [49, 0]
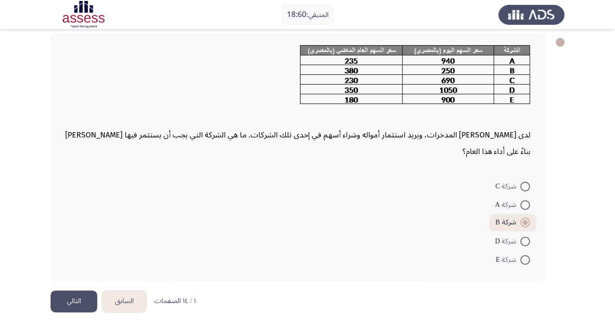
click at [527, 258] on span at bounding box center [525, 260] width 10 height 10
click at [527, 258] on input "شركة E" at bounding box center [525, 260] width 10 height 10
radio input "true"
click at [85, 296] on button "التالي" at bounding box center [74, 302] width 47 height 22
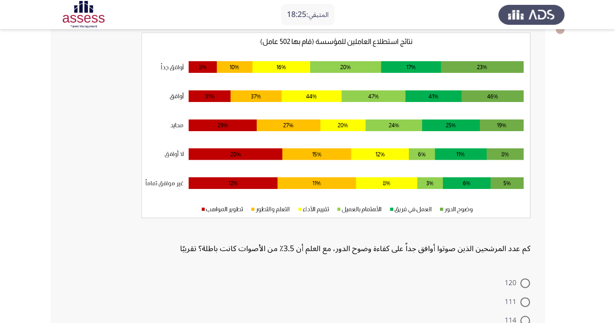
scroll to position [165, 0]
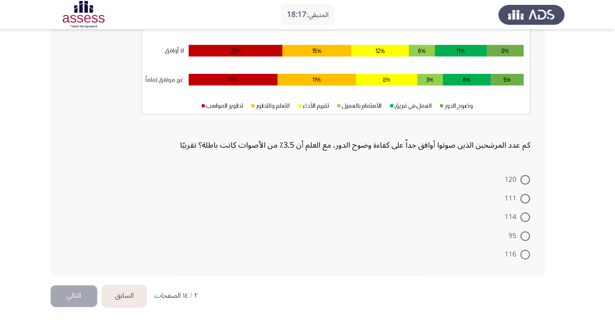
click at [522, 196] on span at bounding box center [525, 199] width 10 height 10
click at [522, 196] on input "111" at bounding box center [525, 199] width 10 height 10
radio input "true"
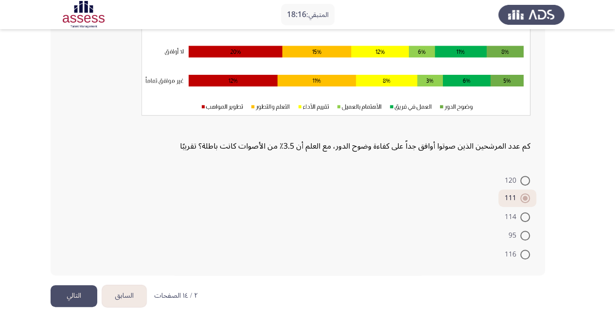
click at [86, 285] on button "التالي" at bounding box center [74, 296] width 47 height 22
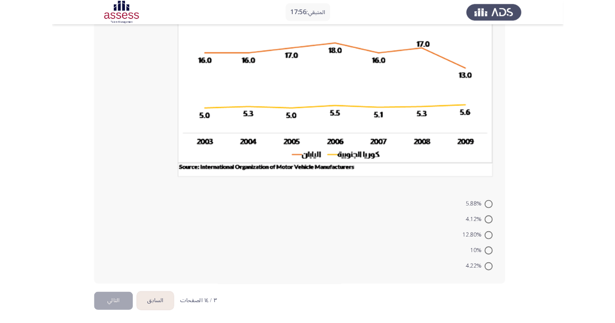
scroll to position [206, 0]
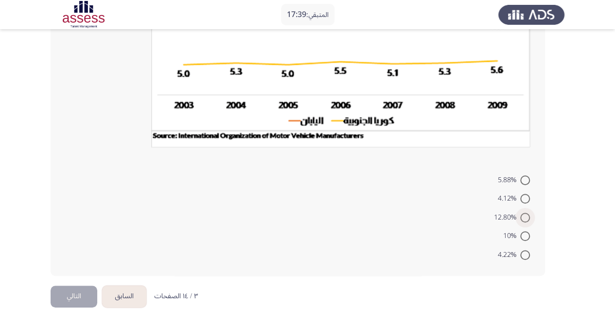
click at [520, 222] on label "12.80%" at bounding box center [512, 218] width 36 height 12
click at [520, 222] on input "12.80%" at bounding box center [525, 218] width 10 height 10
radio input "true"
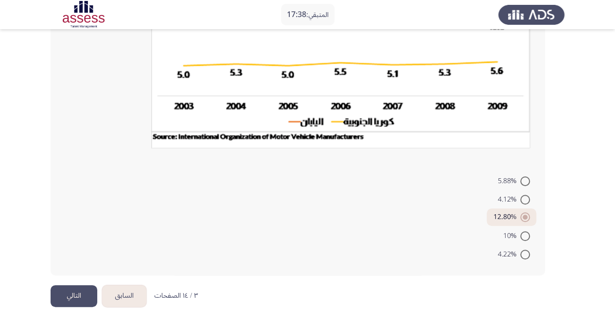
click at [72, 293] on button "التالي" at bounding box center [74, 296] width 47 height 22
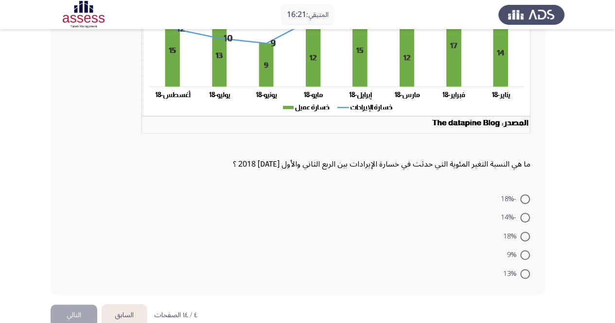
scroll to position [168, 0]
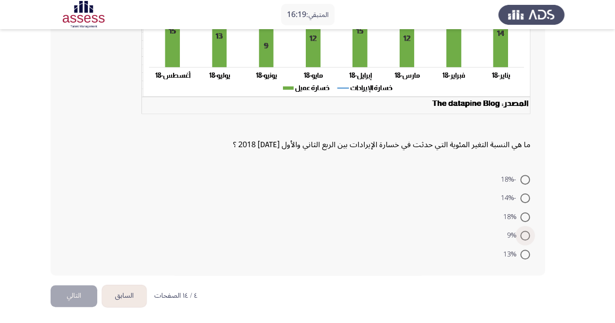
click at [523, 234] on span at bounding box center [525, 236] width 10 height 10
click at [523, 234] on input "9%" at bounding box center [525, 236] width 10 height 10
radio input "true"
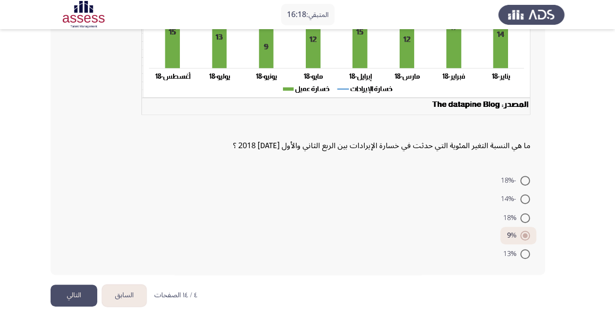
click at [526, 257] on span at bounding box center [525, 254] width 10 height 10
click at [526, 257] on input "13%" at bounding box center [525, 254] width 10 height 10
radio input "true"
click at [528, 213] on span at bounding box center [525, 218] width 10 height 10
click at [528, 213] on input "18%" at bounding box center [525, 218] width 10 height 10
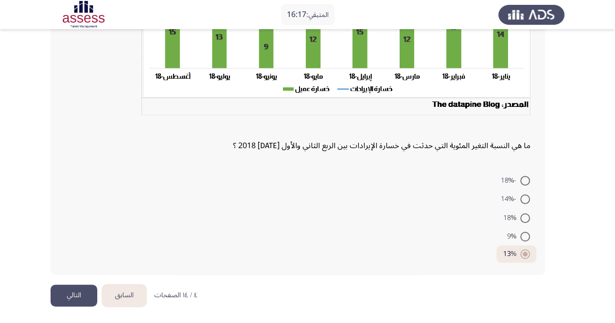
radio input "true"
click at [94, 295] on button "التالي" at bounding box center [74, 296] width 47 height 22
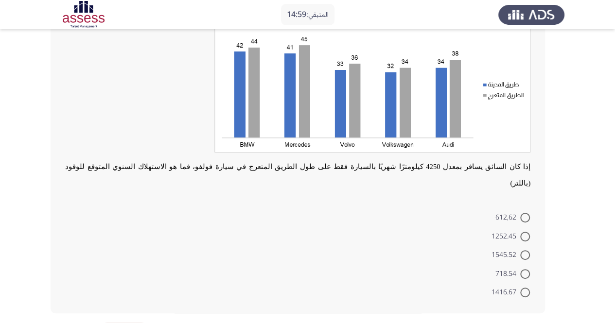
scroll to position [104, 0]
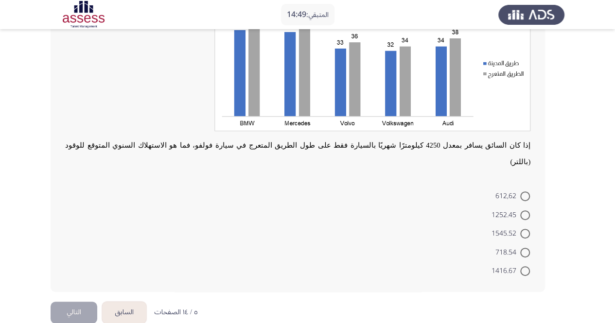
click at [525, 248] on span at bounding box center [525, 253] width 10 height 10
click at [525, 248] on input "718.54" at bounding box center [525, 253] width 10 height 10
radio input "true"
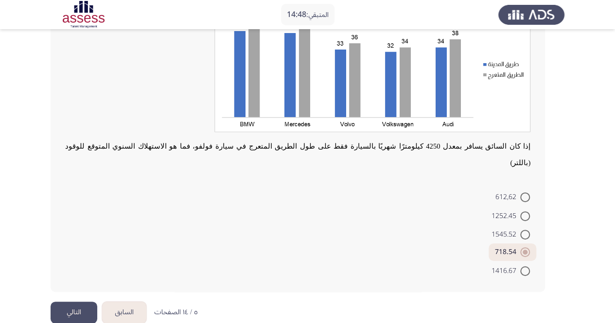
click at [87, 302] on button "التالي" at bounding box center [74, 313] width 47 height 22
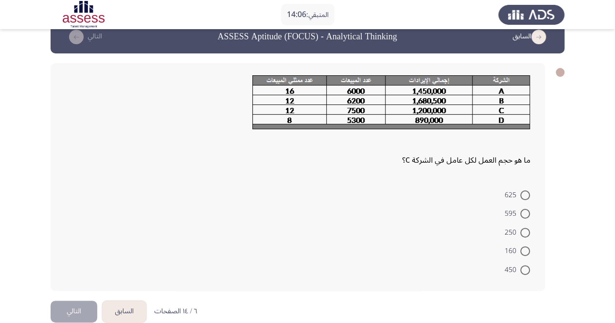
scroll to position [34, 0]
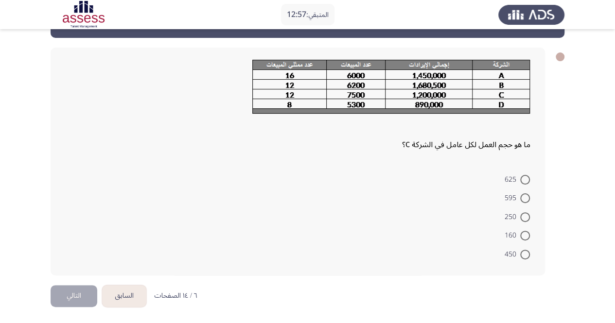
click at [519, 173] on mat-radio-button "625" at bounding box center [517, 179] width 38 height 19
click at [521, 181] on span at bounding box center [525, 180] width 10 height 10
click at [521, 181] on input "625" at bounding box center [525, 180] width 10 height 10
radio input "true"
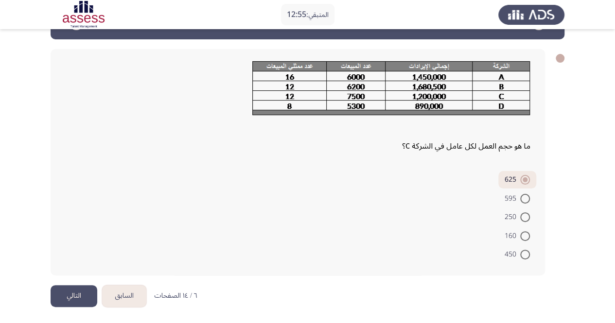
click at [74, 295] on button "التالي" at bounding box center [74, 296] width 47 height 22
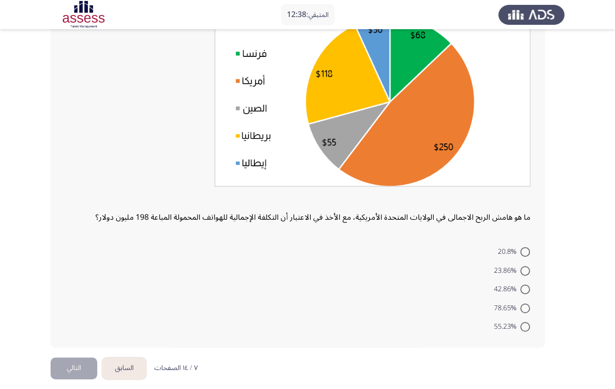
scroll to position [49, 0]
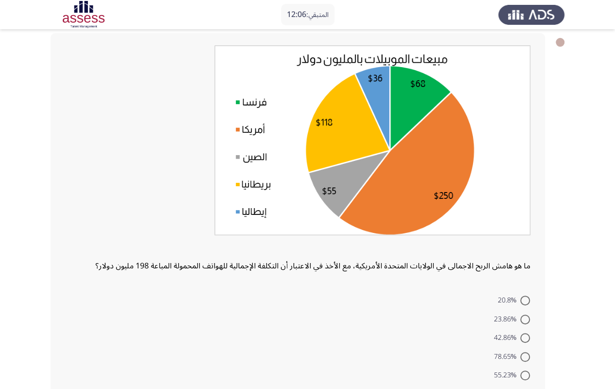
click at [520, 323] on mat-radio-button "42.86%" at bounding box center [511, 337] width 49 height 19
click at [518, 323] on span "42.86%" at bounding box center [507, 338] width 27 height 12
click at [520, 323] on input "42.86%" at bounding box center [525, 338] width 10 height 10
radio input "true"
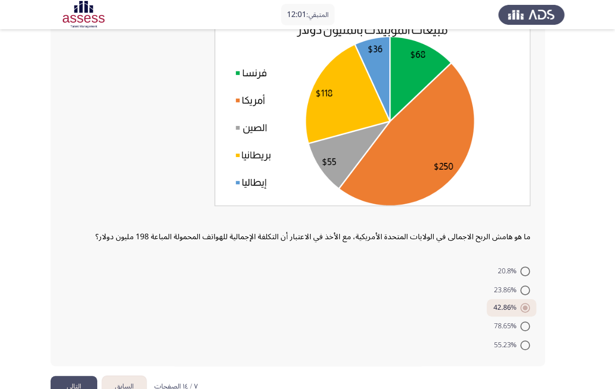
scroll to position [103, 0]
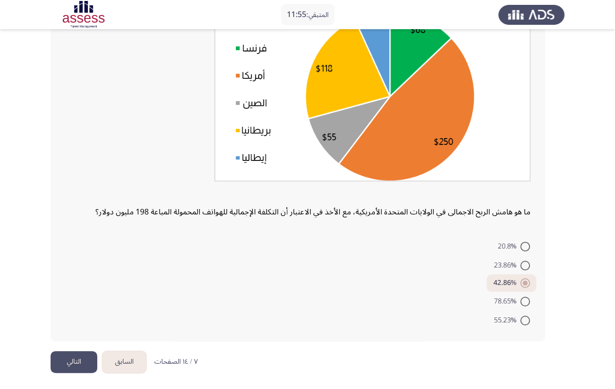
click at [83, 323] on button "التالي" at bounding box center [74, 362] width 47 height 22
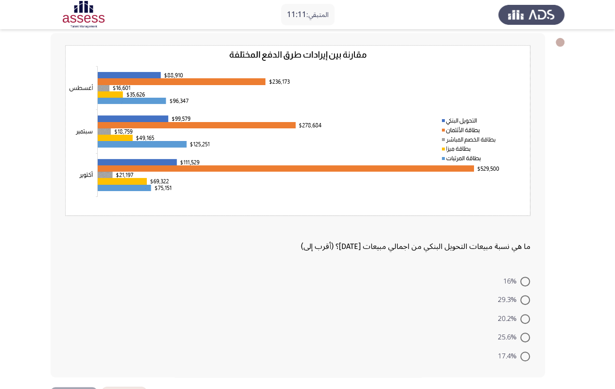
scroll to position [85, 0]
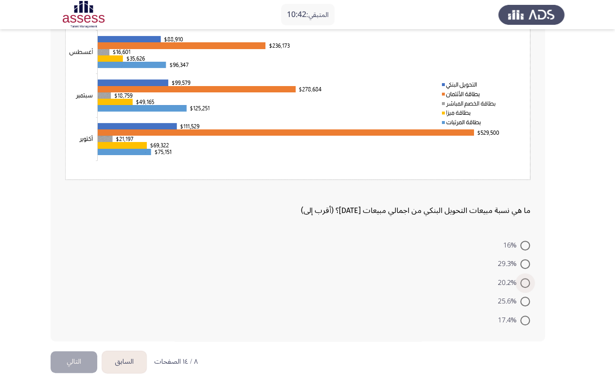
click at [517, 280] on span "20.2%" at bounding box center [508, 283] width 23 height 12
click at [520, 280] on input "20.2%" at bounding box center [525, 283] width 10 height 10
radio input "true"
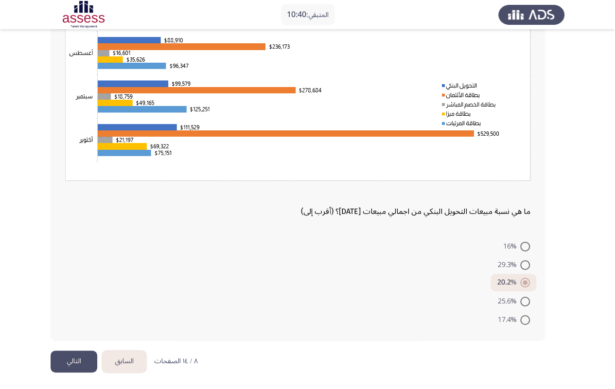
click at [70, 323] on button "التالي" at bounding box center [74, 362] width 47 height 22
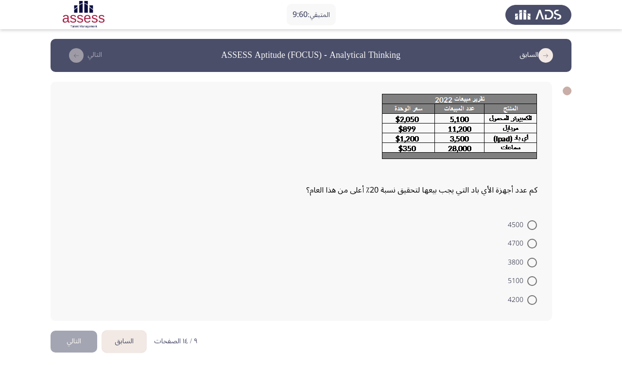
click at [532, 304] on label "4200" at bounding box center [522, 300] width 29 height 12
click at [532, 304] on input "4200" at bounding box center [533, 300] width 10 height 10
radio input "true"
click at [54, 323] on button "التالي" at bounding box center [74, 340] width 47 height 22
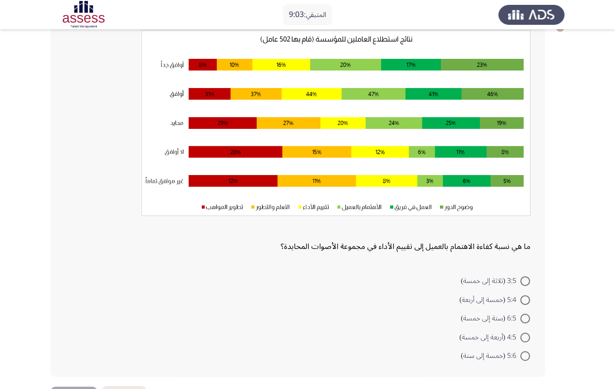
scroll to position [49, 0]
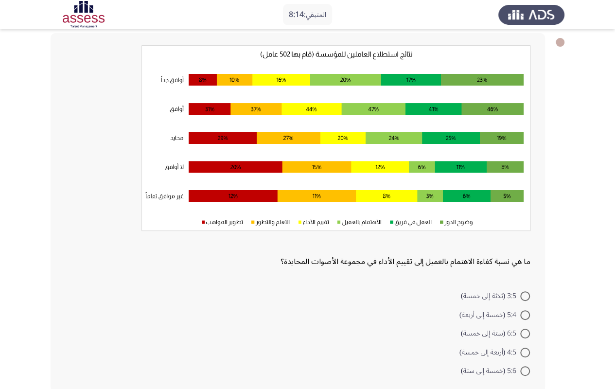
click at [564, 252] on app-assessment-container "المتبقي: 8:14 السابق ASSESS Aptitude (FOCUS) - Analytical Thinking التالي ما هي…" at bounding box center [307, 195] width 615 height 411
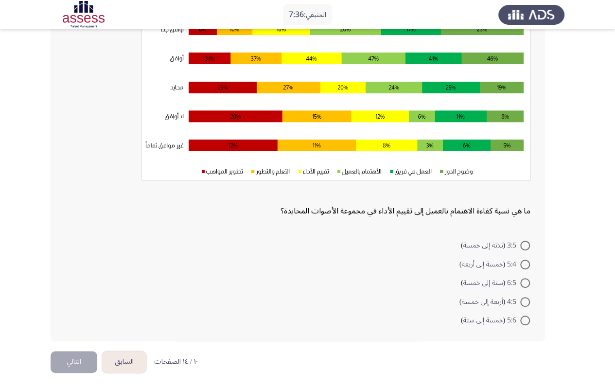
click at [522, 264] on span at bounding box center [525, 265] width 10 height 10
click at [522, 264] on input "5:4 (خمسة إلى أربعة)" at bounding box center [525, 265] width 10 height 10
radio input "true"
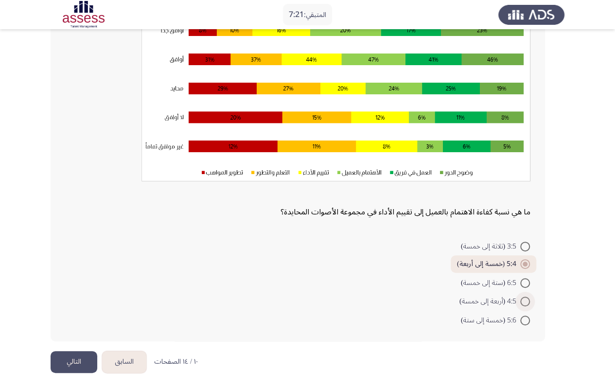
click at [521, 305] on label "4:5 (أربعة إلى خمسة)" at bounding box center [495, 302] width 71 height 12
click at [521, 305] on input "4:5 (أربعة إلى خمسة)" at bounding box center [525, 302] width 10 height 10
radio input "true"
click at [75, 323] on button "التالي" at bounding box center [74, 362] width 47 height 22
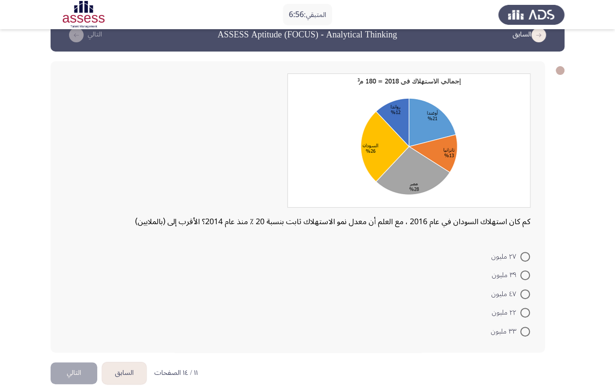
scroll to position [32, 0]
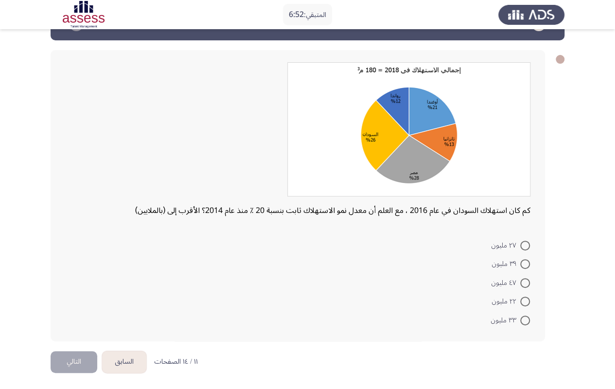
click at [391, 196] on img at bounding box center [408, 129] width 243 height 134
click at [532, 245] on mat-radio-button "٢٧ مليون" at bounding box center [510, 244] width 51 height 19
click at [527, 245] on span at bounding box center [525, 246] width 10 height 10
click at [527, 245] on input "٢٧ مليون" at bounding box center [525, 246] width 10 height 10
radio input "true"
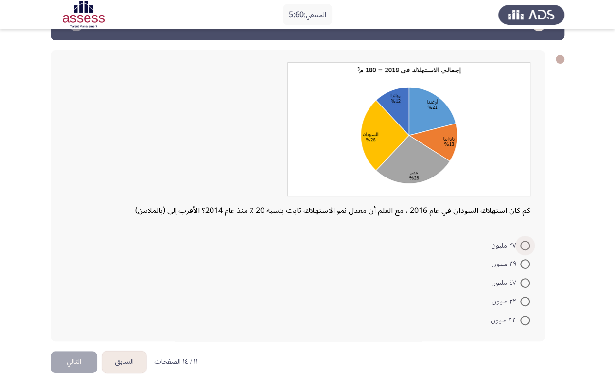
scroll to position [30, 0]
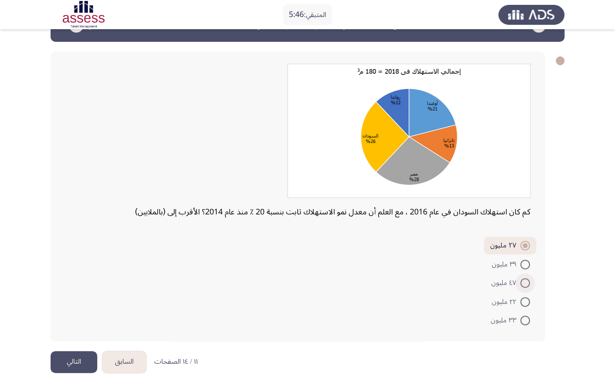
click at [528, 287] on span at bounding box center [525, 283] width 10 height 10
click at [528, 287] on input "٤٧ مليون" at bounding box center [525, 283] width 10 height 10
radio input "true"
click at [69, 323] on button "التالي" at bounding box center [74, 362] width 47 height 22
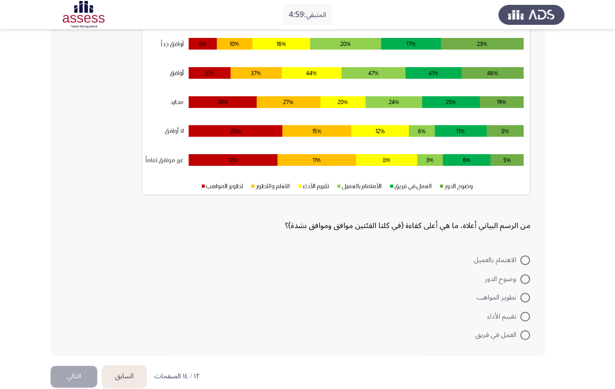
scroll to position [99, 0]
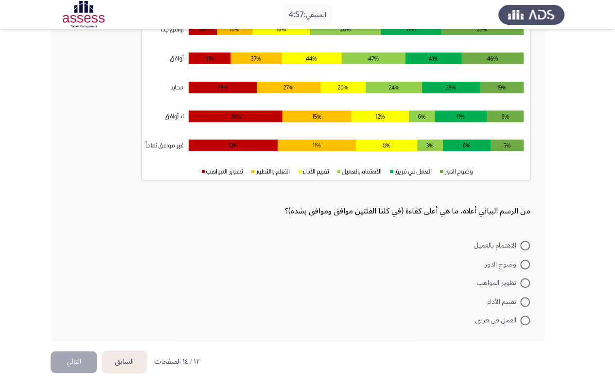
click at [526, 241] on span at bounding box center [525, 246] width 10 height 10
click at [526, 241] on input "الاهتمام بالعميل" at bounding box center [525, 246] width 10 height 10
radio input "true"
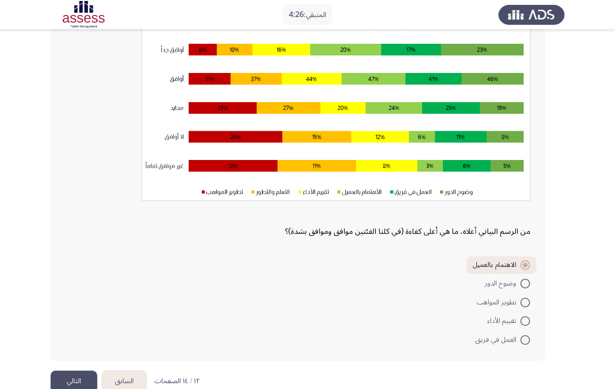
scroll to position [98, 0]
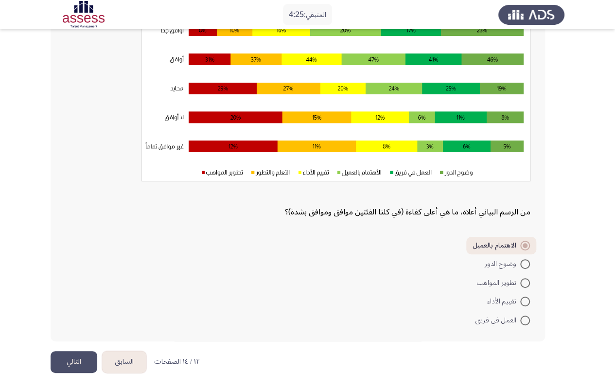
click at [78, 323] on button "التالي" at bounding box center [74, 362] width 47 height 22
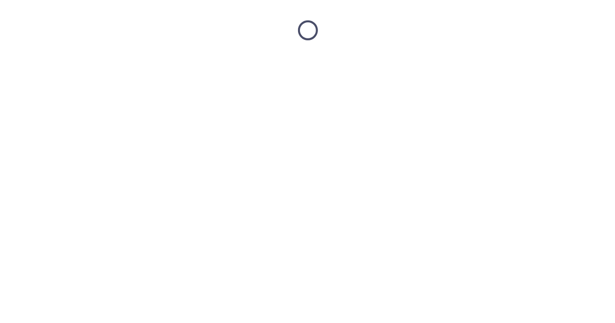
scroll to position [0, 0]
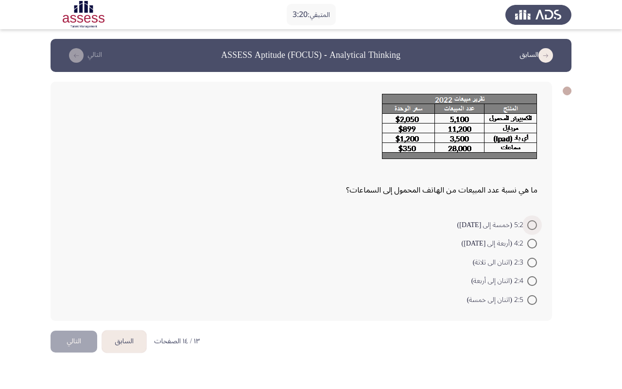
click at [532, 219] on label "5:2 (خمسة إلى [DATE])" at bounding box center [498, 225] width 80 height 12
click at [532, 220] on input "5:2 (خمسة إلى [DATE])" at bounding box center [533, 225] width 10 height 10
radio input "true"
click at [533, 304] on mat-radio-button "2:5 (اثنان إلى خمسة)" at bounding box center [502, 298] width 83 height 19
click at [528, 299] on span at bounding box center [533, 299] width 10 height 10
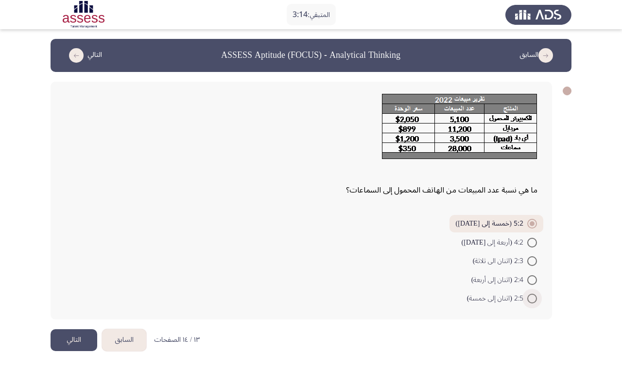
click at [528, 299] on input "2:5 (اثنان إلى خمسة)" at bounding box center [533, 299] width 10 height 10
radio input "true"
click at [86, 323] on button "التالي" at bounding box center [74, 340] width 47 height 22
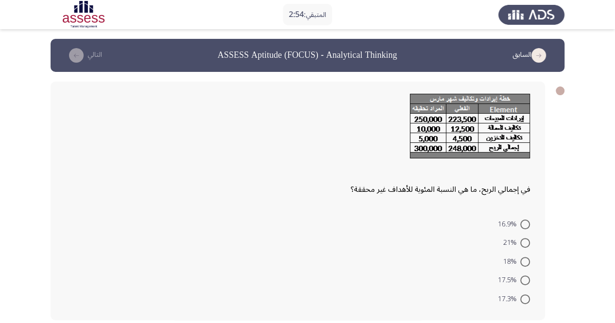
scroll to position [45, 0]
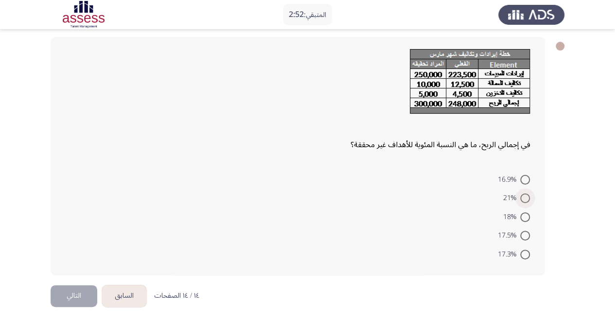
click at [524, 201] on span at bounding box center [525, 199] width 10 height 10
click at [524, 201] on input "21%" at bounding box center [525, 199] width 10 height 10
radio input "true"
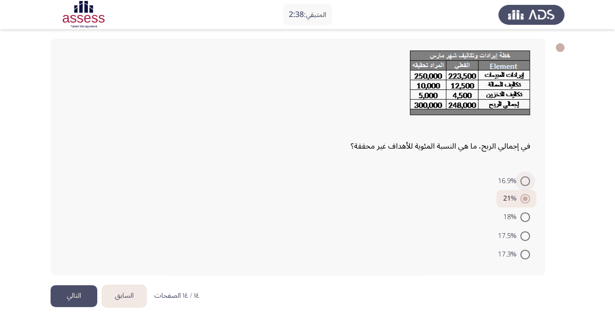
click at [525, 178] on span at bounding box center [525, 182] width 10 height 10
click at [525, 178] on input "16.9%" at bounding box center [525, 182] width 10 height 10
radio input "true"
click at [70, 303] on button "التالي" at bounding box center [74, 296] width 47 height 22
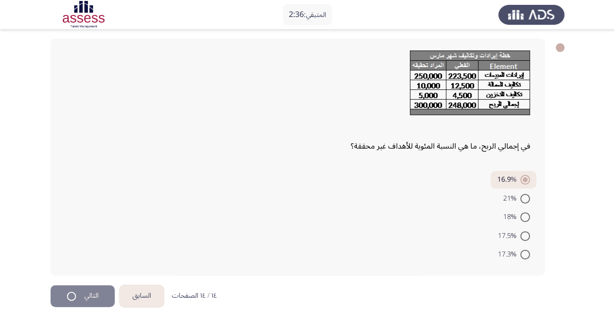
scroll to position [0, 0]
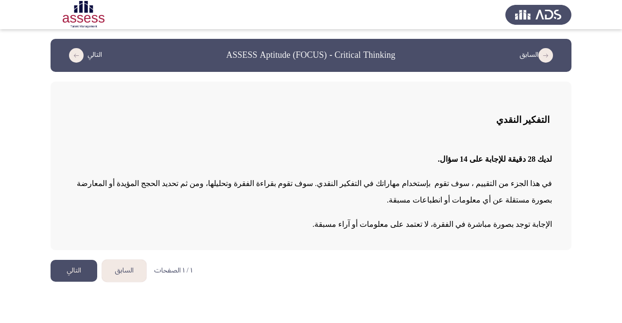
click at [86, 272] on button "التالي" at bounding box center [74, 271] width 47 height 22
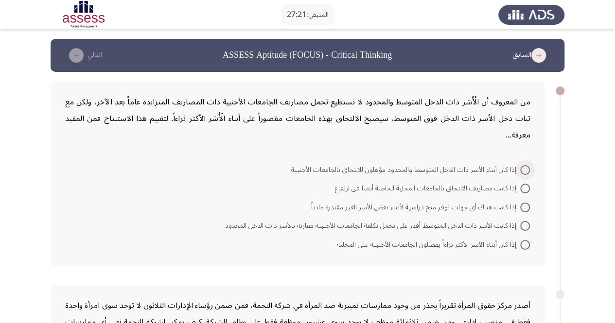
click at [525, 165] on span at bounding box center [525, 170] width 10 height 10
click at [525, 165] on input "إذا كان أبناء الأسر ذات الدخل المتوسط والمحدود مؤهلون للالتحاق بالجامعات الأجنب…" at bounding box center [525, 170] width 10 height 10
radio input "true"
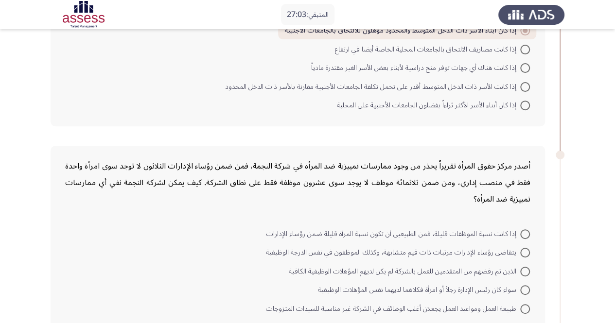
scroll to position [195, 0]
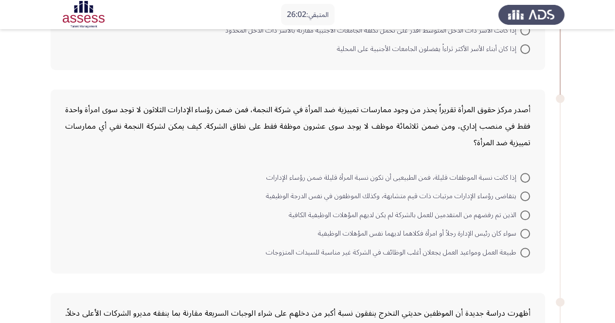
click at [530, 243] on mat-radio-button "طبيعة العمل ومواعيد العمل يجعلان أغلب الوظائف في الشركة غير مناسبة للسيدات المت…" at bounding box center [398, 252] width 277 height 19
click at [524, 248] on span at bounding box center [525, 253] width 10 height 10
click at [524, 248] on input "طبيعة العمل ومواعيد العمل يجعلان أغلب الوظائف في الشركة غير مناسبة للسيدات المت…" at bounding box center [525, 253] width 10 height 10
radio input "true"
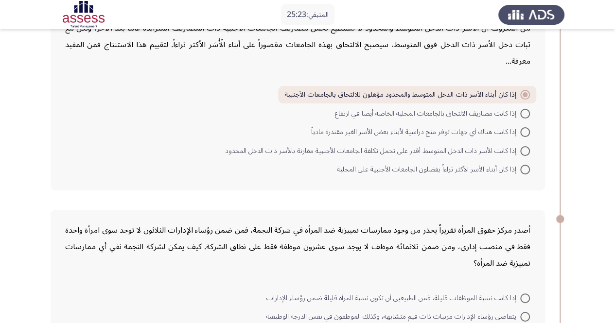
scroll to position [49, 0]
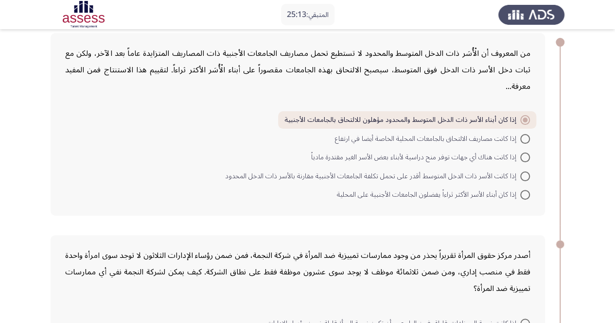
click at [347, 133] on span "إذا كانت مصاريف الالتحاق بالجامعات المحلية الخاصة أيضا في ارتفاع" at bounding box center [427, 139] width 185 height 12
click at [520, 134] on input "إذا كانت مصاريف الالتحاق بالجامعات المحلية الخاصة أيضا في ارتفاع" at bounding box center [525, 139] width 10 height 10
radio input "true"
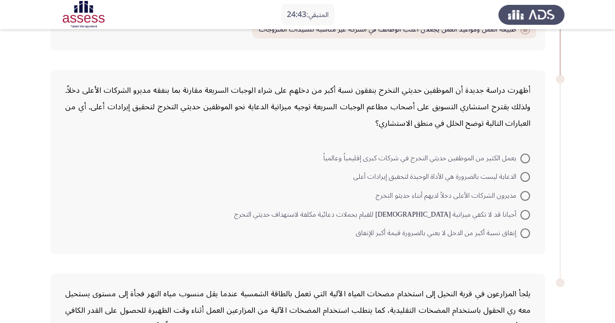
scroll to position [402, 0]
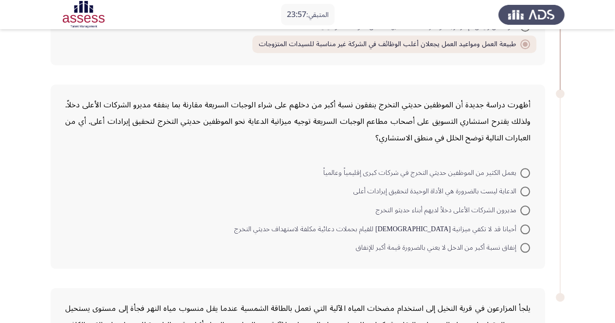
click at [513, 224] on span "أحيانا قد لا تكفي ميزانية [DEMOGRAPHIC_DATA] للقيام بحملات دعائية مكلفة لاستهدا…" at bounding box center [377, 230] width 286 height 12
click at [520, 225] on input "أحيانا قد لا تكفي ميزانية [DEMOGRAPHIC_DATA] للقيام بحملات دعائية مكلفة لاستهدا…" at bounding box center [525, 230] width 10 height 10
radio input "true"
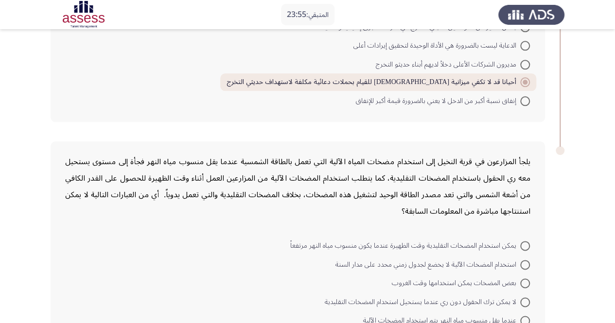
scroll to position [595, 0]
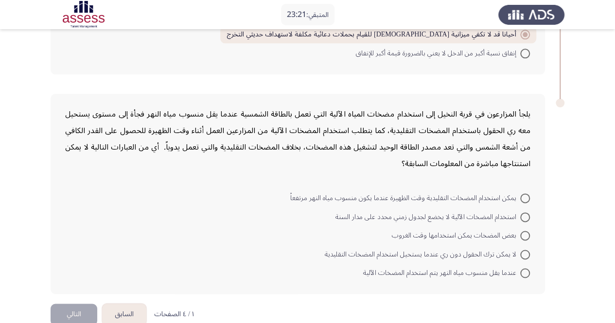
click at [516, 212] on span "استخدام المضخات الآلية لا يخضع لجدول زمني محدد على مدار السنة" at bounding box center [428, 218] width 185 height 12
click at [520, 213] on input "استخدام المضخات الآلية لا يخضع لجدول زمني محدد على مدار السنة" at bounding box center [525, 218] width 10 height 10
radio input "true"
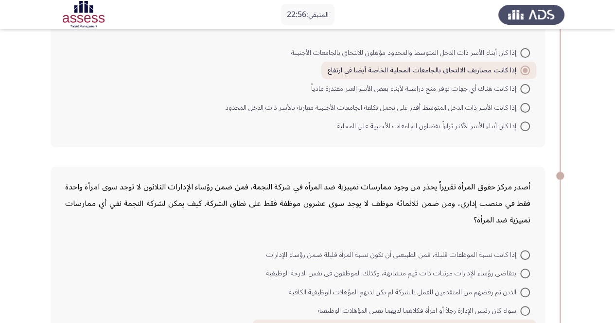
scroll to position [11, 0]
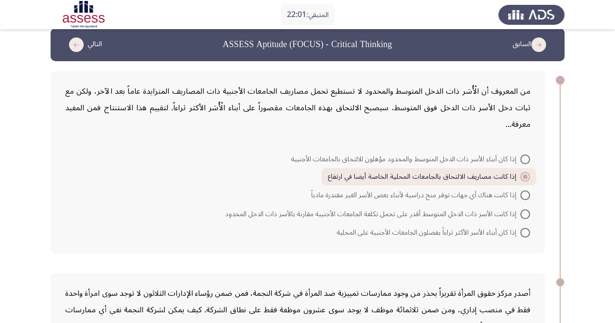
click at [480, 154] on span "إذا كان أبناء الأسر ذات الدخل المتوسط والمحدود مؤهلون للالتحاق بالجامعات الأجنب…" at bounding box center [405, 160] width 229 height 12
click at [520, 155] on input "إذا كان أبناء الأسر ذات الدخل المتوسط والمحدود مؤهلون للالتحاق بالجامعات الأجنب…" at bounding box center [525, 160] width 10 height 10
radio input "true"
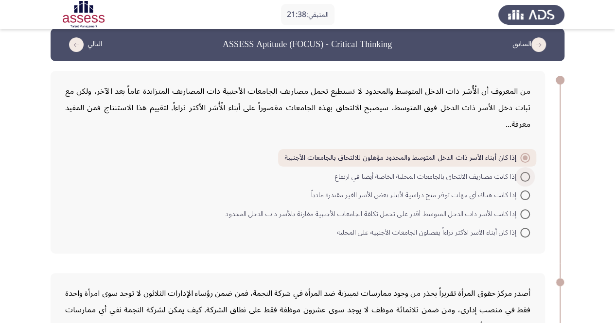
click at [461, 171] on span "إذا كانت مصاريف الالتحاق بالجامعات المحلية الخاصة أيضا في ارتفاع" at bounding box center [427, 177] width 185 height 12
click at [520, 172] on input "إذا كانت مصاريف الالتحاق بالجامعات المحلية الخاصة أيضا في ارتفاع" at bounding box center [525, 177] width 10 height 10
radio input "true"
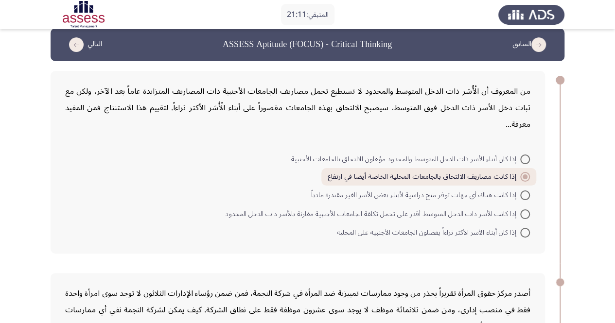
click at [499, 209] on span "إذا كانت الأسر ذات الدخل المتوسط أقدر على تحمل تكلفة الجامعات الأجنبية مقارنة ب…" at bounding box center [372, 215] width 295 height 12
click at [520, 210] on input "إذا كانت الأسر ذات الدخل المتوسط أقدر على تحمل تكلفة الجامعات الأجنبية مقارنة ب…" at bounding box center [525, 215] width 10 height 10
radio input "true"
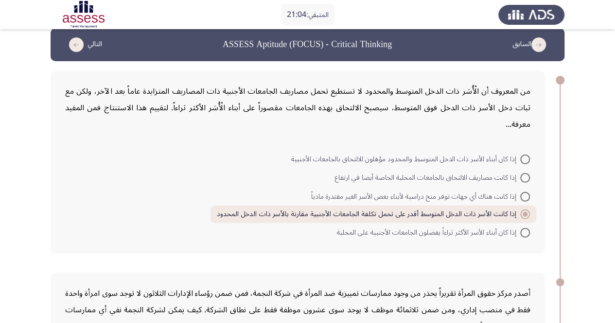
click at [371, 227] on span "إذا كان أبناء الأسر الأكثر ثراءاً يفضلون الجامعات الأجنبية على المحلية" at bounding box center [428, 233] width 183 height 12
click at [520, 228] on input "إذا كان أبناء الأسر الأكثر ثراءاً يفضلون الجامعات الأجنبية على المحلية" at bounding box center [525, 233] width 10 height 10
radio input "true"
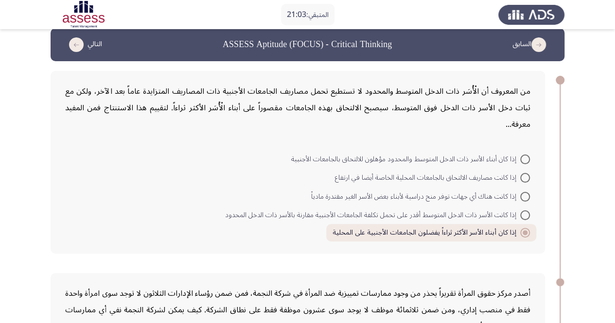
click at [381, 210] on span "إذا كانت الأسر ذات الدخل المتوسط أقدر على تحمل تكلفة الجامعات الأجنبية مقارنة ب…" at bounding box center [372, 216] width 295 height 12
click at [520, 211] on input "إذا كانت الأسر ذات الدخل المتوسط أقدر على تحمل تكلفة الجامعات الأجنبية مقارنة ب…" at bounding box center [525, 216] width 10 height 10
radio input "true"
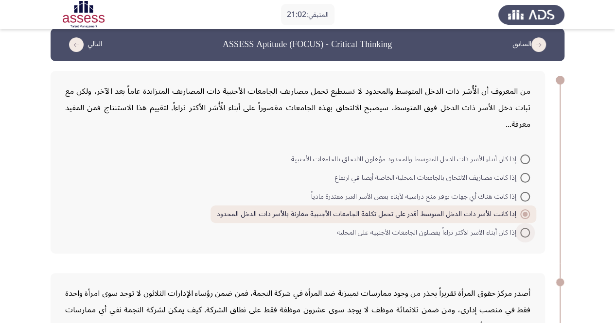
click at [385, 227] on span "إذا كان أبناء الأسر الأكثر ثراءاً يفضلون الجامعات الأجنبية على المحلية" at bounding box center [428, 233] width 183 height 12
click at [520, 228] on input "إذا كان أبناء الأسر الأكثر ثراءاً يفضلون الجامعات الأجنبية على المحلية" at bounding box center [525, 233] width 10 height 10
radio input "true"
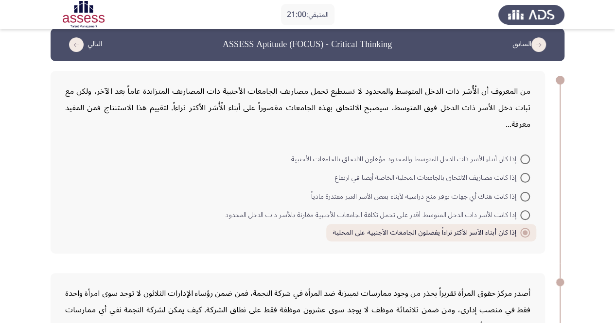
click at [371, 210] on span "إذا كانت الأسر ذات الدخل المتوسط أقدر على تحمل تكلفة الجامعات الأجنبية مقارنة ب…" at bounding box center [372, 216] width 295 height 12
click at [520, 211] on input "إذا كانت الأسر ذات الدخل المتوسط أقدر على تحمل تكلفة الجامعات الأجنبية مقارنة ب…" at bounding box center [525, 216] width 10 height 10
radio input "true"
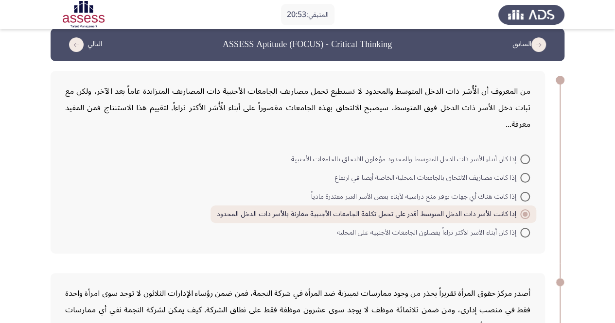
click at [461, 172] on span "إذا كانت مصاريف الالتحاق بالجامعات المحلية الخاصة أيضا في ارتفاع" at bounding box center [427, 178] width 185 height 12
click at [520, 173] on input "إذا كانت مصاريف الالتحاق بالجامعات المحلية الخاصة أيضا في ارتفاع" at bounding box center [525, 178] width 10 height 10
radio input "true"
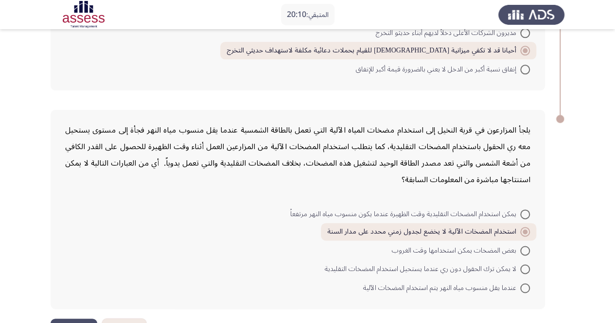
scroll to position [594, 0]
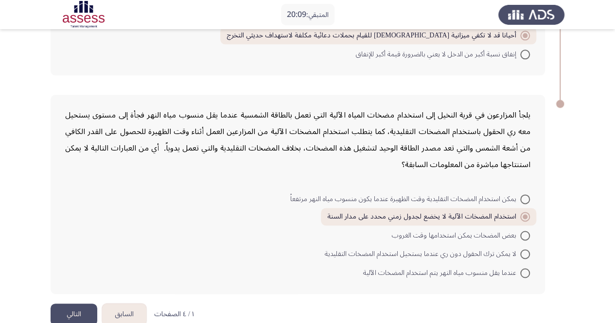
click at [85, 304] on button "التالي" at bounding box center [74, 315] width 47 height 22
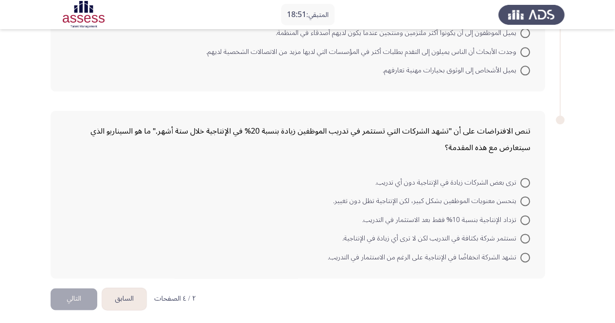
scroll to position [545, 0]
click at [519, 177] on span "ترى بعض الشركات زيادة في الإنتاجية دون أي تدريب." at bounding box center [447, 183] width 145 height 12
click at [520, 177] on input "ترى بعض الشركات زيادة في الإنتاجية دون أي تدريب." at bounding box center [525, 182] width 10 height 10
radio input "true"
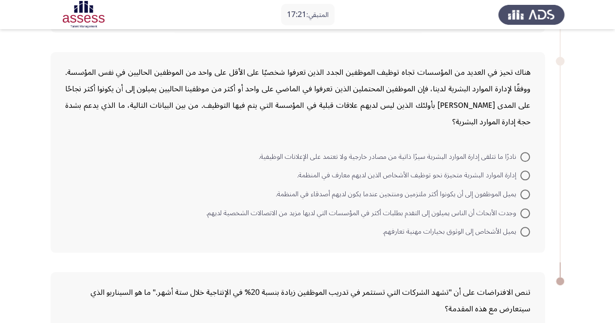
scroll to position [398, 0]
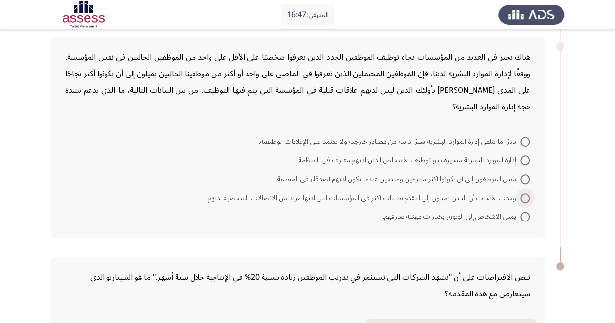
click at [308, 198] on span "وجدت الأبحاث أن الناس يميلون إلى التقدم بطلبات أكثر في المؤسسات التي لديها مزيد…" at bounding box center [363, 199] width 314 height 12
click at [520, 198] on input "وجدت الأبحاث أن الناس يميلون إلى التقدم بطلبات أكثر في المؤسسات التي لديها مزيد…" at bounding box center [525, 199] width 10 height 10
radio input "true"
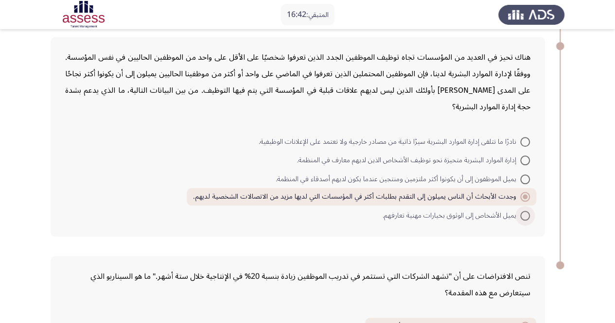
click at [400, 211] on span "يميل الأشخاص إلى الوثوق بخيارات مهنية تعارفهم." at bounding box center [452, 216] width 138 height 12
click at [520, 211] on input "يميل الأشخاص إلى الوثوق بخيارات مهنية تعارفهم." at bounding box center [525, 216] width 10 height 10
radio input "true"
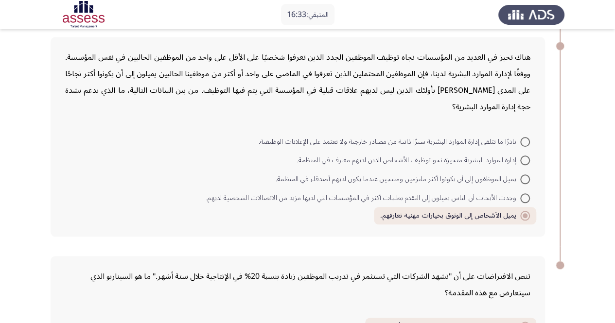
click at [488, 164] on span "إدارة الموارد البشرية متحيزة نحو توظيف الأشخاص الذين لديهم معارف في المنظمة." at bounding box center [408, 161] width 223 height 12
click at [520, 164] on input "إدارة الموارد البشرية متحيزة نحو توظيف الأشخاص الذين لديهم معارف في المنظمة." at bounding box center [525, 161] width 10 height 10
radio input "true"
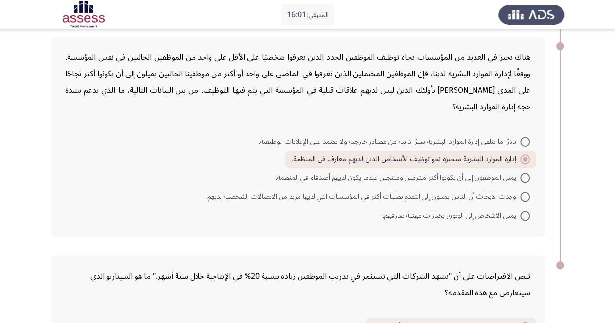
click at [525, 192] on span at bounding box center [525, 197] width 10 height 10
click at [525, 192] on input "وجدت الأبحاث أن الناس يميلون إلى التقدم بطلبات أكثر في المؤسسات التي لديها مزيد…" at bounding box center [525, 197] width 10 height 10
radio input "true"
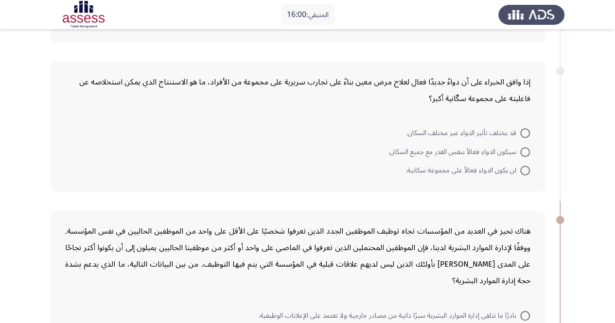
scroll to position [203, 0]
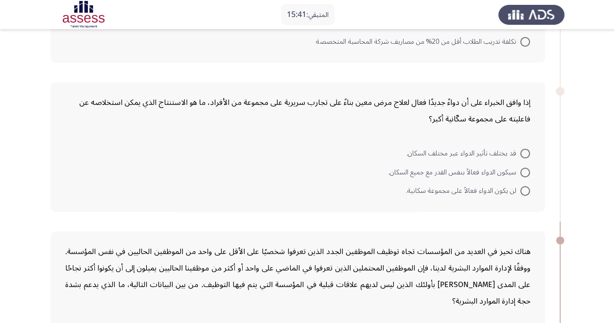
click at [518, 170] on span "سيكون الدواء فعالاً بنفس القدر مع جميع السكان." at bounding box center [455, 173] width 132 height 12
click at [520, 170] on input "سيكون الدواء فعالاً بنفس القدر مع جميع السكان." at bounding box center [525, 173] width 10 height 10
radio input "true"
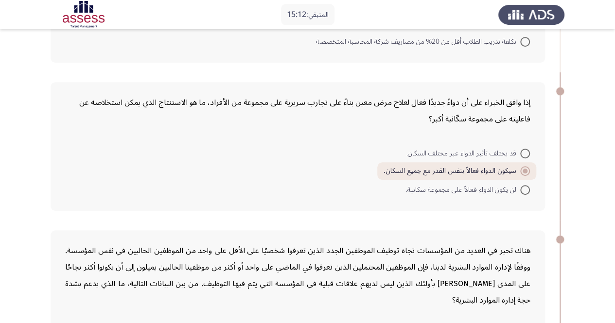
click at [514, 155] on span "قد يختلف تأثير الدواء عبر مختلف السكان." at bounding box center [464, 154] width 114 height 12
click at [520, 155] on input "قد يختلف تأثير الدواء عبر مختلف السكان." at bounding box center [525, 154] width 10 height 10
radio input "true"
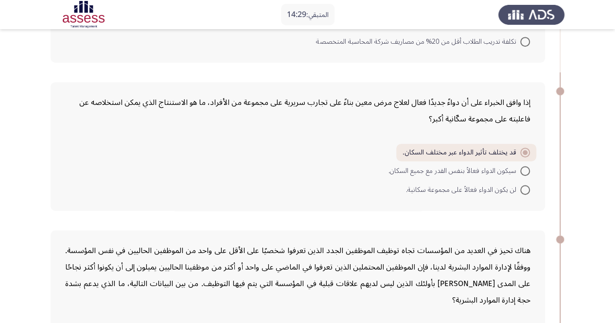
click at [524, 168] on span at bounding box center [525, 171] width 10 height 10
click at [524, 168] on input "سيكون الدواء فعالاً بنفس القدر مع جميع السكان." at bounding box center [525, 171] width 10 height 10
radio input "true"
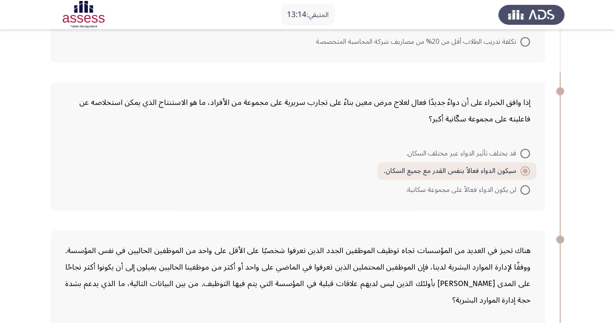
click at [511, 156] on span "قد يختلف تأثير الدواء عبر مختلف السكان." at bounding box center [464, 154] width 114 height 12
click at [520, 156] on input "قد يختلف تأثير الدواء عبر مختلف السكان." at bounding box center [525, 154] width 10 height 10
radio input "true"
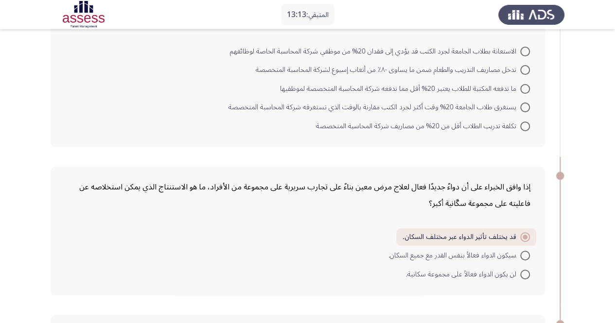
scroll to position [57, 0]
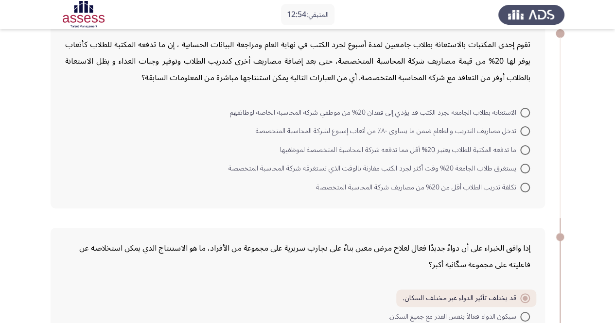
click at [520, 134] on span at bounding box center [525, 131] width 10 height 10
click at [520, 134] on input "تدخل مصاريف التدريب والطعام ضمن ما يساوى ٨٠٪ من أتعاب إسبوع لشركة المحاسبة المت…" at bounding box center [525, 131] width 10 height 10
radio input "true"
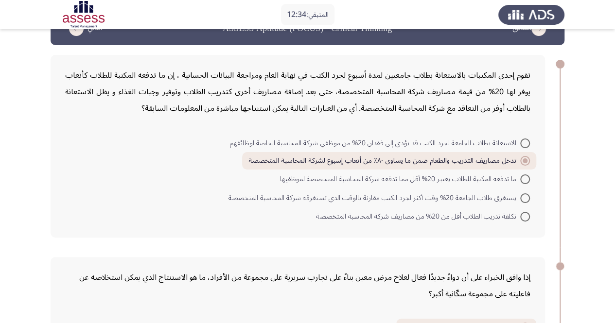
scroll to position [0, 0]
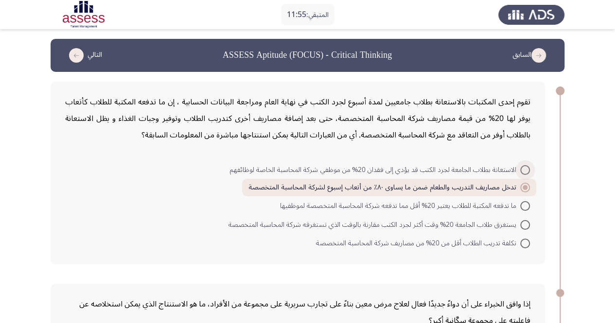
click at [526, 172] on span at bounding box center [525, 170] width 10 height 10
click at [526, 172] on input "الاستعانة بطلاب الجامعة لجرد الكتب قد يؤدي إلى فقدان 20% من موظفي شركة المحاسبة…" at bounding box center [525, 170] width 10 height 10
radio input "true"
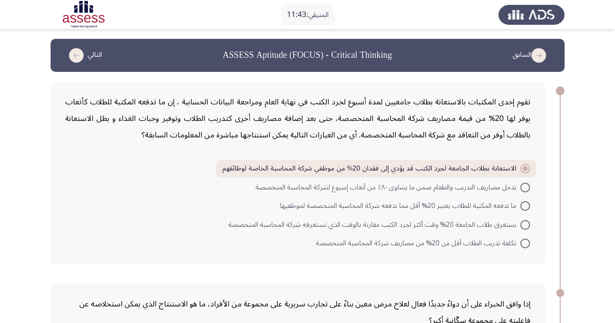
click at [524, 201] on span at bounding box center [525, 206] width 10 height 10
click at [524, 201] on input "ما تدفعه المكتبة للطلاب يعتبر 20% أقل مما تدفعه شركة المحاسبة المتخصصة لموظفيها" at bounding box center [525, 206] width 10 height 10
radio input "true"
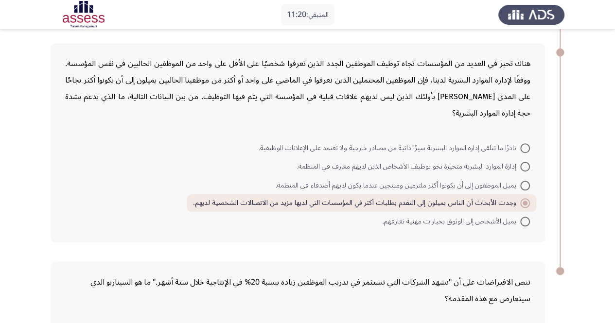
scroll to position [541, 0]
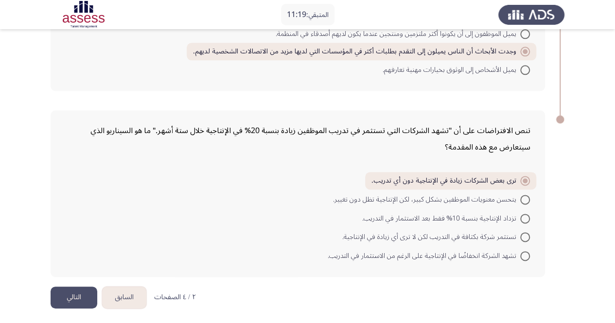
click at [76, 292] on button "التالي" at bounding box center [74, 298] width 47 height 22
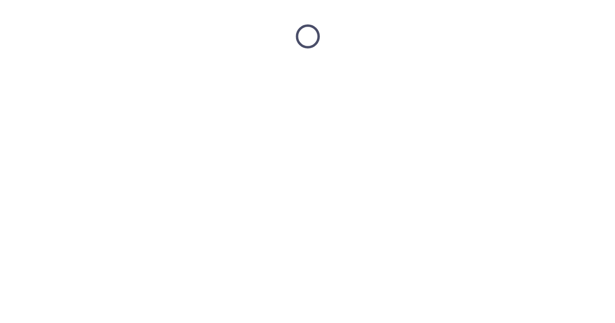
scroll to position [0, 0]
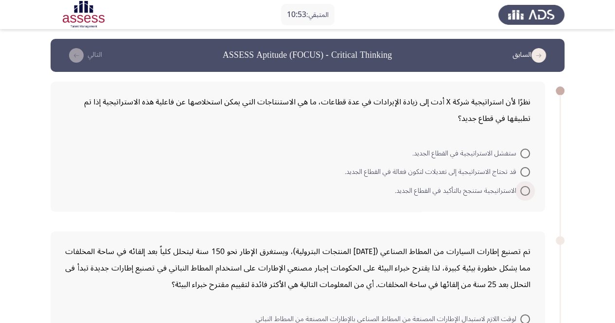
click at [506, 187] on span "الاستراتيجية ستنجح بالتأكيد في القطاع الجديد." at bounding box center [457, 191] width 125 height 12
click at [520, 187] on input "الاستراتيجية ستنجح بالتأكيد في القطاع الجديد." at bounding box center [525, 191] width 10 height 10
radio input "true"
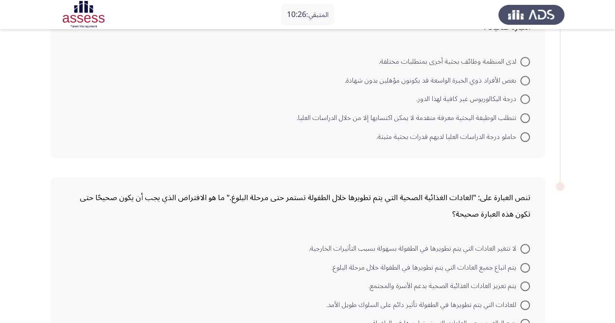
scroll to position [511, 0]
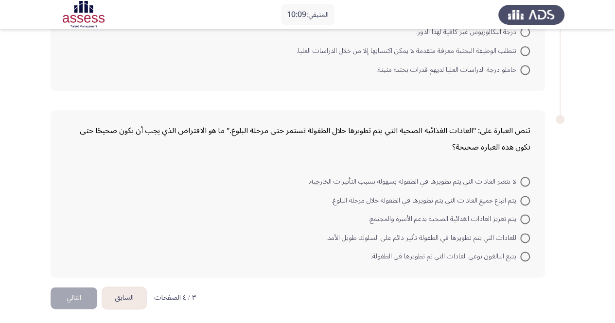
click at [535, 259] on mat-radio-button "يتبع البالغون بوعي العادات التي تم تطويرها في الطفولة." at bounding box center [451, 256] width 172 height 19
click at [530, 254] on span at bounding box center [525, 257] width 10 height 10
click at [530, 254] on input "يتبع البالغون بوعي العادات التي تم تطويرها في الطفولة." at bounding box center [525, 257] width 10 height 10
radio input "true"
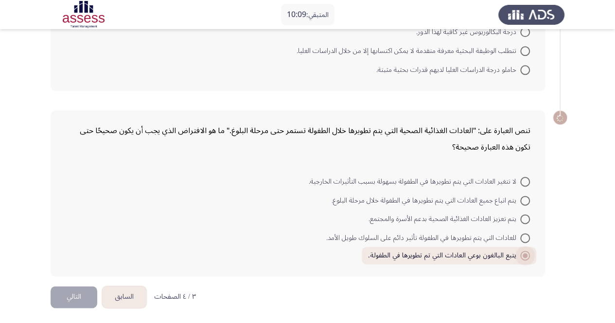
scroll to position [510, 0]
click at [521, 242] on label "للعادات التي يتم تطويرها في الطفولة تأثير دائم على السلوك طويل الأمد." at bounding box center [428, 239] width 204 height 12
click at [521, 242] on input "للعادات التي يتم تطويرها في الطفولة تأثير دائم على السلوك طويل الأمد." at bounding box center [525, 239] width 10 height 10
radio input "true"
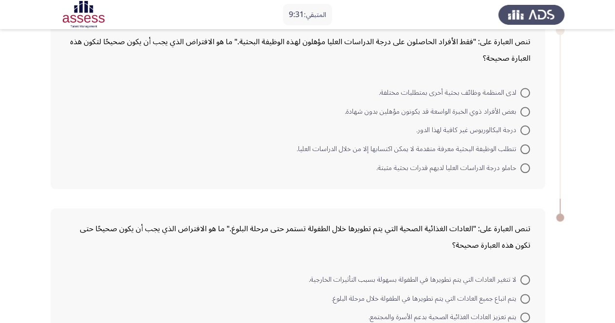
scroll to position [364, 0]
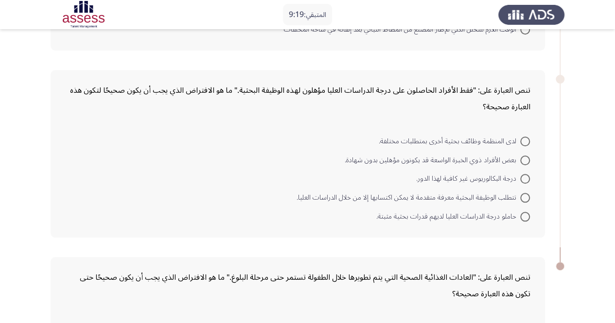
click at [528, 217] on span at bounding box center [525, 217] width 10 height 10
click at [528, 217] on input "حاملو درجة الدراسات العليا لديهم قدرات بحثية مثبتة." at bounding box center [525, 217] width 10 height 10
radio input "true"
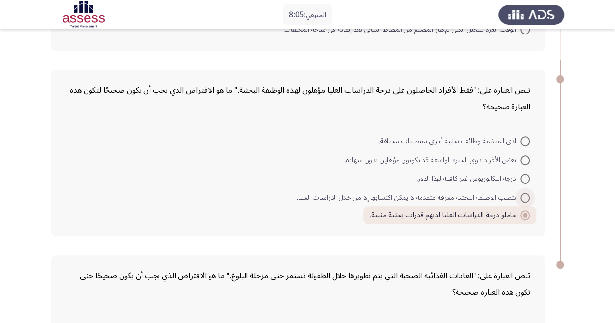
click at [530, 198] on span at bounding box center [525, 198] width 10 height 10
click at [530, 198] on input "تتطلب الوظيفة البحثية معرفة متقدمة لا يمكن اكتسابها إلا من خلال الدراسات العليا." at bounding box center [525, 198] width 10 height 10
radio input "true"
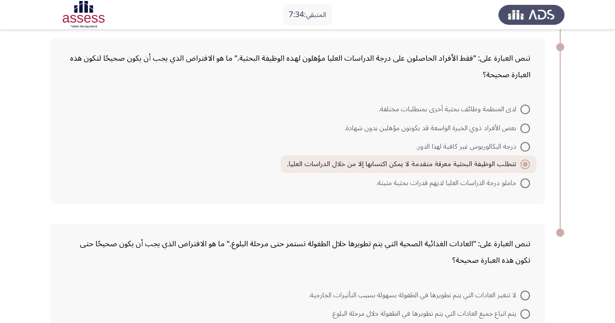
scroll to position [509, 0]
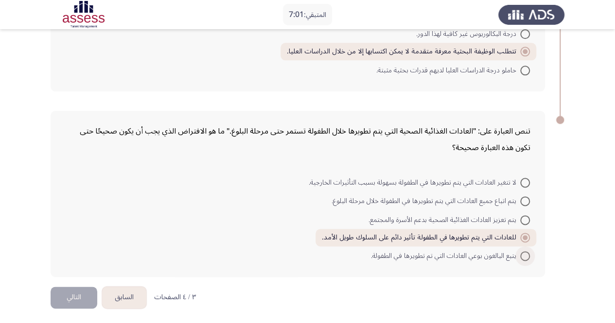
click at [394, 252] on span "يتبع البالغون بوعي العادات التي تم تطويرها في الطفولة." at bounding box center [445, 256] width 149 height 12
click at [520, 252] on input "يتبع البالغون بوعي العادات التي تم تطويرها في الطفولة." at bounding box center [525, 256] width 10 height 10
radio input "true"
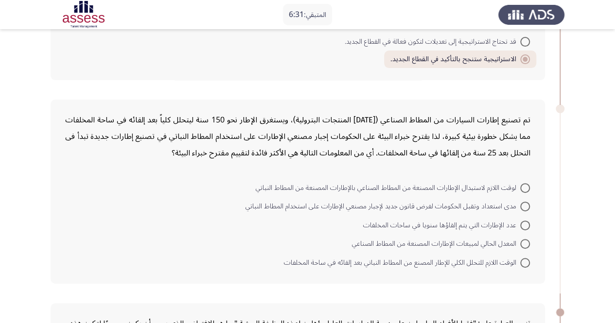
scroll to position [146, 0]
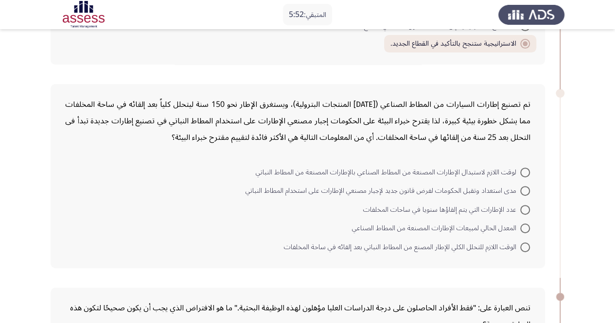
click at [524, 173] on span at bounding box center [525, 173] width 10 height 10
click at [524, 173] on input "لوقت اللازم لاستبدال الإطارات المصنعة من المطاط الصناعي بالإطارات المصنعة من ال…" at bounding box center [525, 173] width 10 height 10
radio input "true"
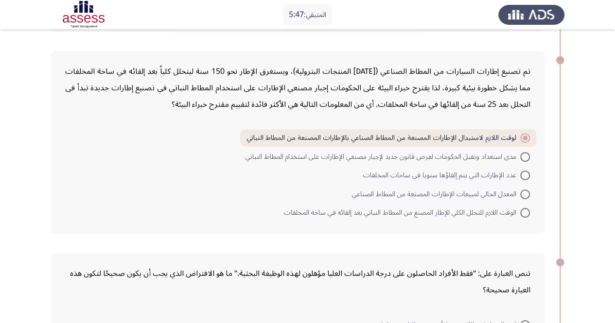
scroll to position [195, 0]
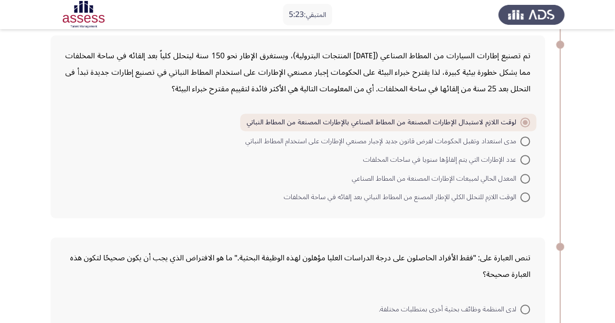
click at [501, 143] on span "مدى استعداد وتقبل الحكومات لفرض قانون جديد لإجبار مصنعي الإطارات على استخدام ال…" at bounding box center [383, 142] width 275 height 12
click at [520, 143] on input "مدى استعداد وتقبل الحكومات لفرض قانون جديد لإجبار مصنعي الإطارات على استخدام ال…" at bounding box center [525, 142] width 10 height 10
radio input "true"
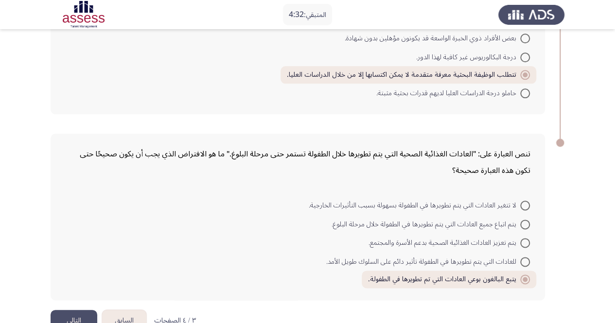
scroll to position [508, 0]
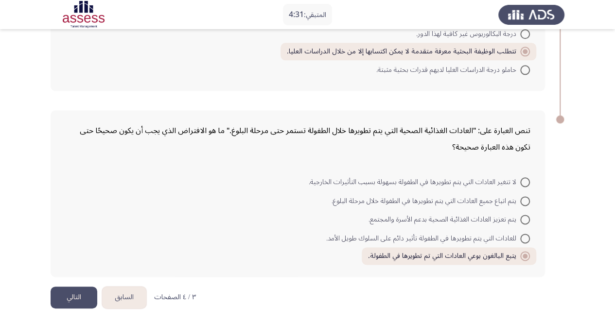
click at [82, 288] on button "التالي" at bounding box center [74, 298] width 47 height 22
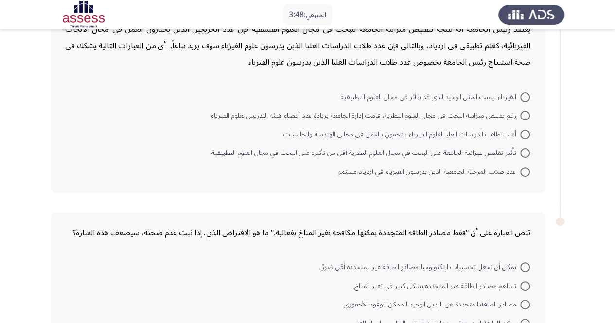
scroll to position [14, 0]
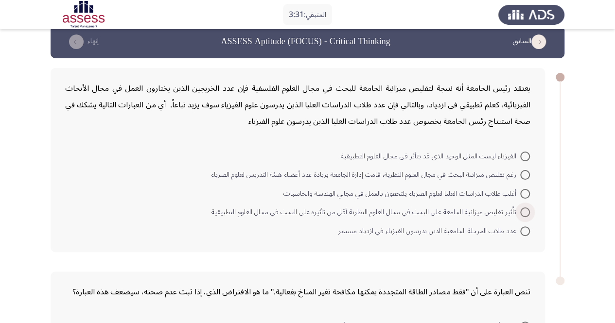
click at [525, 211] on span at bounding box center [525, 213] width 10 height 10
click at [525, 211] on input "تاُثير تقليص ميزانية الجامعة على البحث في مجال العلوم النظرية أقل من تأثيره على…" at bounding box center [525, 213] width 10 height 10
radio input "true"
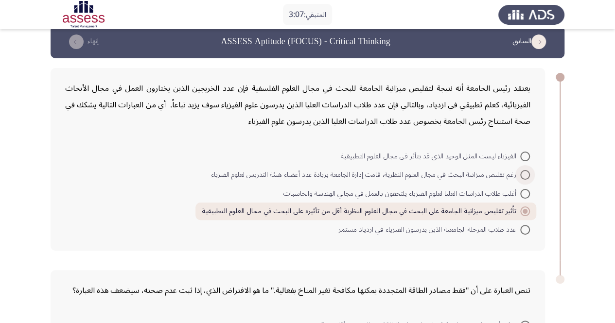
click at [523, 172] on span at bounding box center [525, 175] width 10 height 10
click at [523, 172] on input "رغم تقليص ميزانية البحث في مجال العلوم النظرية، قامت إدارة الجامعة بزيادة عدد أ…" at bounding box center [525, 175] width 10 height 10
radio input "true"
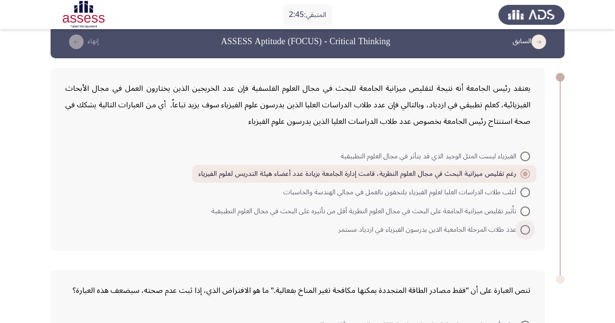
click at [497, 224] on span "عدد طلاب المرحلة الجامعية الذين يدرسون الفيزياء في ازدياد مستمر" at bounding box center [429, 230] width 182 height 12
click at [520, 225] on input "عدد طلاب المرحلة الجامعية الذين يدرسون الفيزياء في ازدياد مستمر" at bounding box center [525, 230] width 10 height 10
radio input "true"
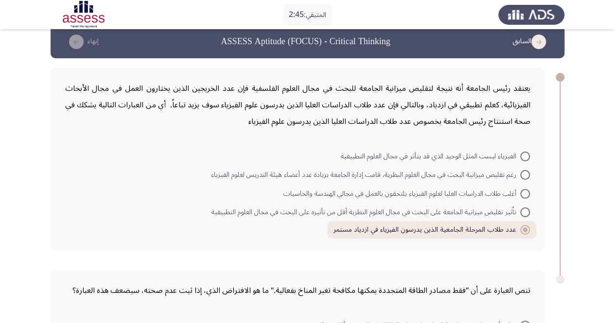
click at [498, 199] on span "أغلب طلاب الدراسات العليا لعلوم الفيزياء يلتحقون بالعمل في مجالي الهندسة والحاس…" at bounding box center [402, 194] width 237 height 12
click at [520, 199] on input "أغلب طلاب الدراسات العليا لعلوم الفيزياء يلتحقون بالعمل في مجالي الهندسة والحاس…" at bounding box center [525, 194] width 10 height 10
radio input "true"
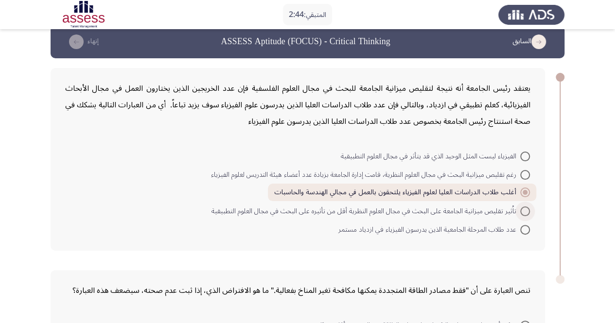
click at [500, 207] on span "تاُثير تقليص ميزانية الجامعة على البحث في مجال العلوم النظرية أقل من تأثيره على…" at bounding box center [366, 212] width 309 height 12
click at [520, 207] on input "تاُثير تقليص ميزانية الجامعة على البحث في مجال العلوم النظرية أقل من تأثيره على…" at bounding box center [525, 212] width 10 height 10
radio input "true"
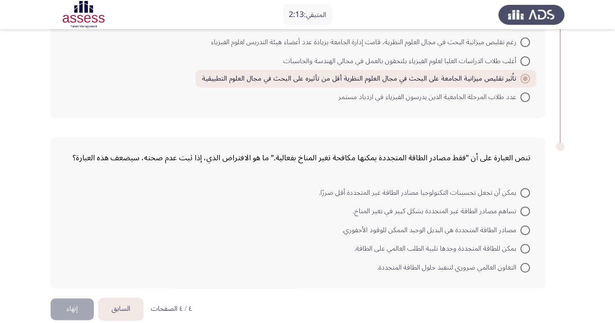
scroll to position [159, 0]
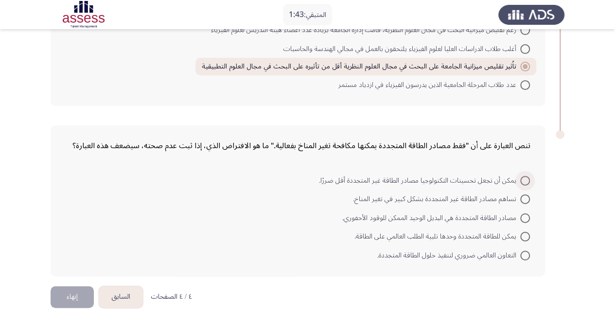
click at [524, 177] on span at bounding box center [525, 181] width 10 height 10
click at [524, 177] on input "يمكن أن تجعل تحسينات التكنولوجيا مصادر الطاقة غير المتجددة أقل ضررًا." at bounding box center [525, 181] width 10 height 10
radio input "true"
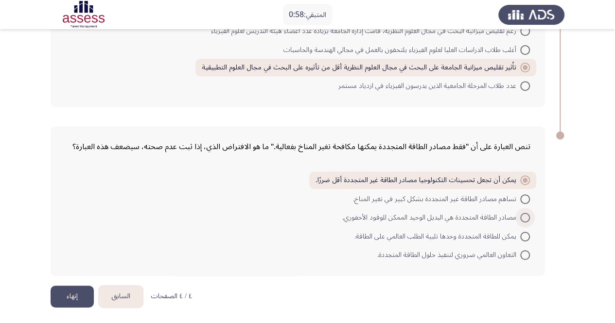
click at [385, 216] on span "مصادر الطاقة المتجددة هي البديل الوحيد الممكن للوقود الأحفوري." at bounding box center [431, 218] width 178 height 12
click at [520, 216] on input "مصادر الطاقة المتجددة هي البديل الوحيد الممكن للوقود الأحفوري." at bounding box center [525, 218] width 10 height 10
radio input "true"
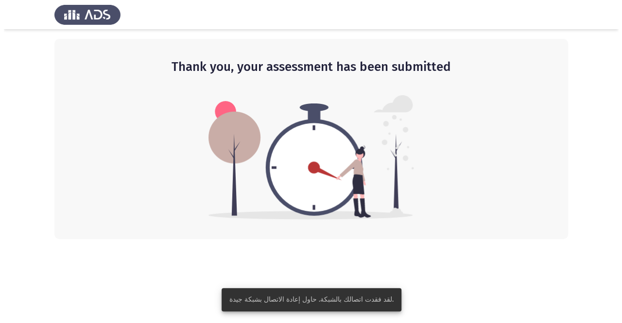
scroll to position [0, 0]
